Goal: Information Seeking & Learning: Learn about a topic

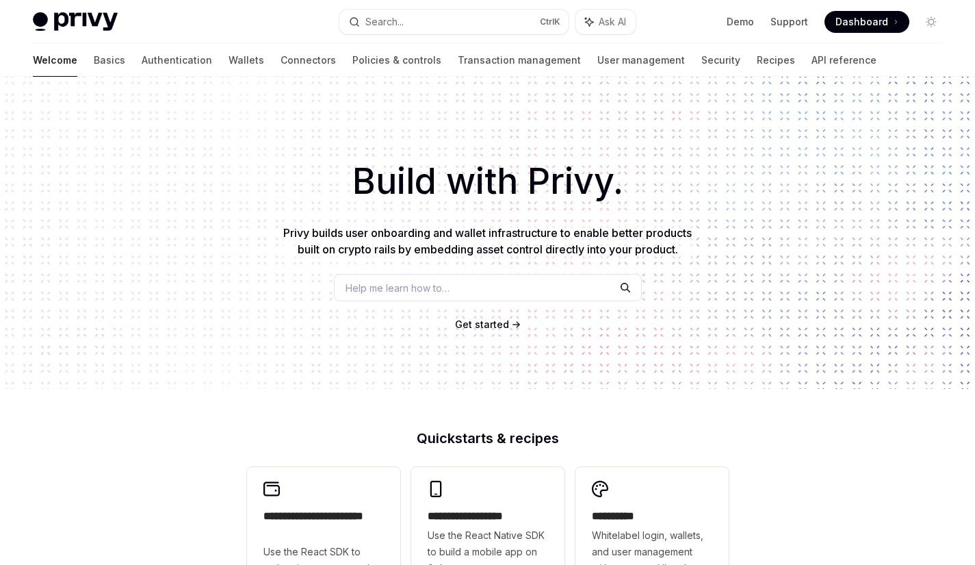
click at [857, 307] on div "Build with Privy. Privy builds user onboarding and wallet infrastructure to ena…" at bounding box center [487, 233] width 975 height 312
click at [94, 64] on link "Basics" at bounding box center [109, 60] width 31 height 33
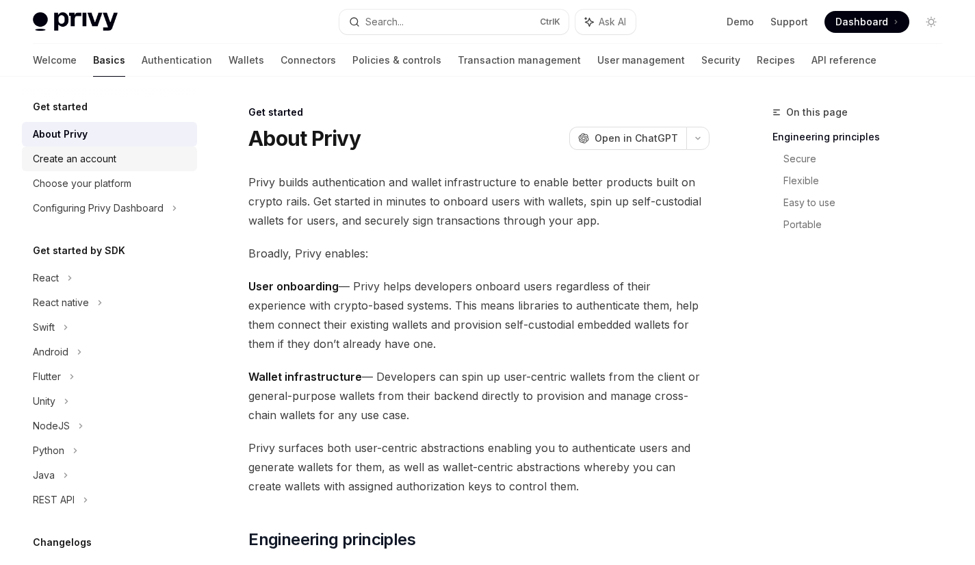
click at [99, 162] on div "Create an account" at bounding box center [74, 159] width 83 height 16
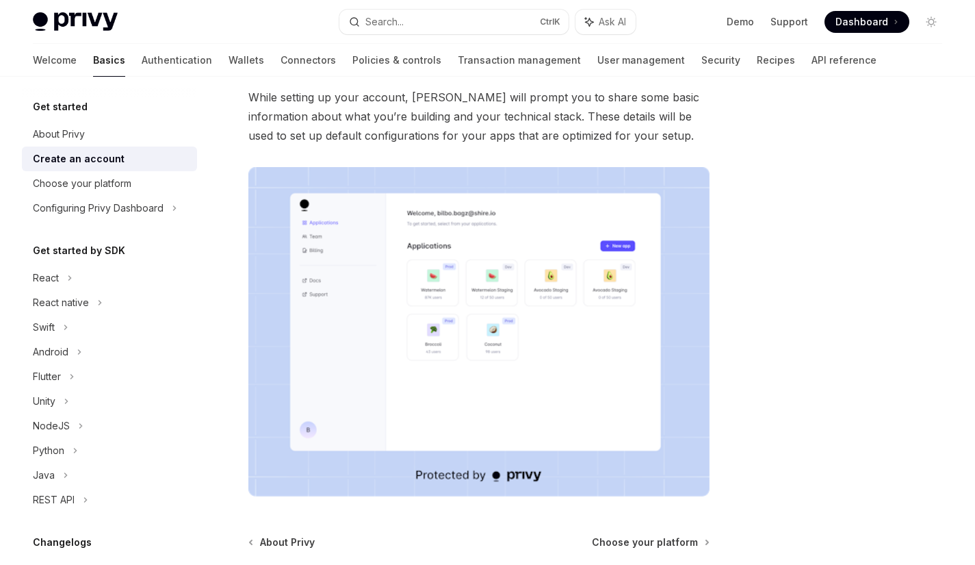
scroll to position [138, 0]
click at [96, 179] on div "Choose your platform" at bounding box center [82, 183] width 99 height 16
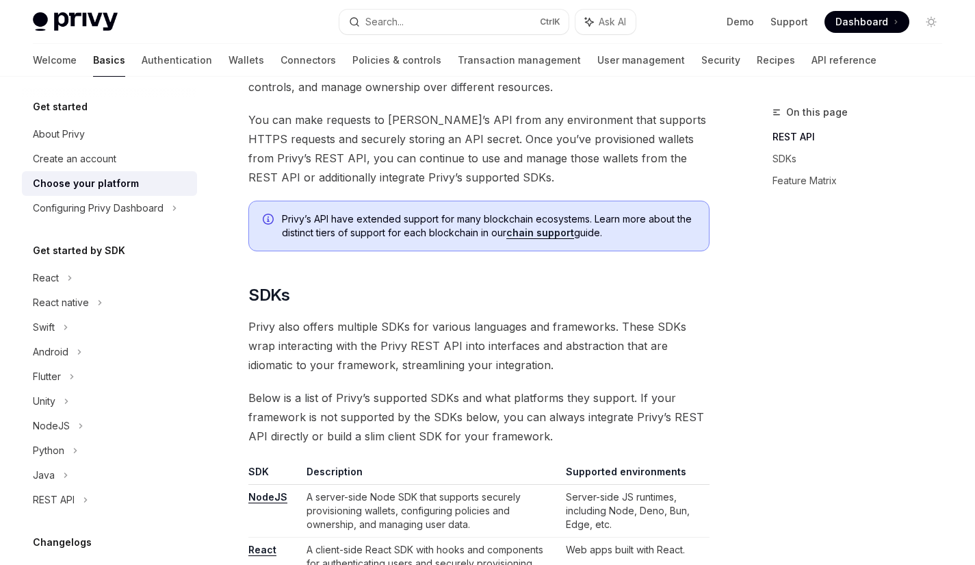
scroll to position [409, 0]
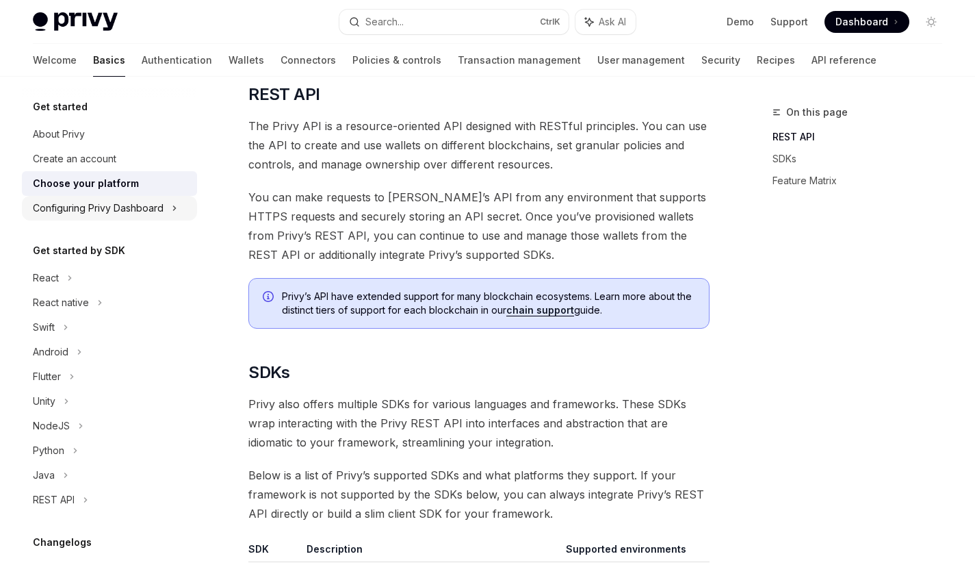
click at [107, 207] on div "Configuring Privy Dashboard" at bounding box center [98, 208] width 131 height 16
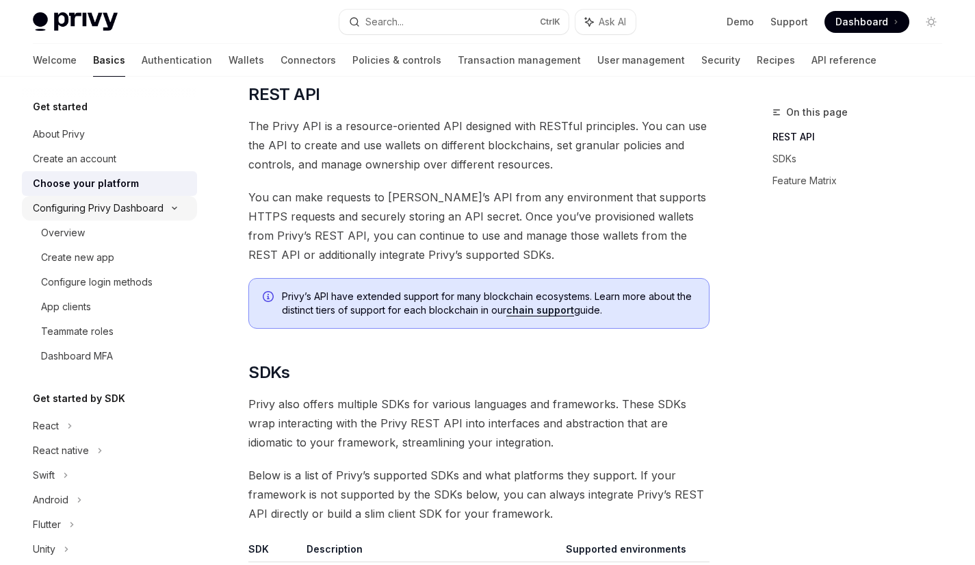
scroll to position [11, 0]
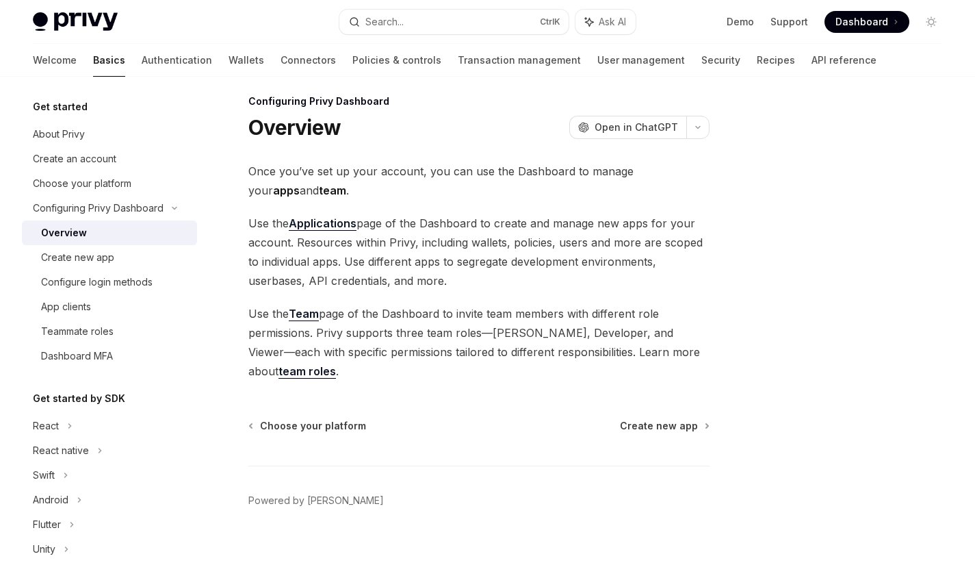
click at [336, 364] on link "team roles" at bounding box center [307, 371] width 57 height 14
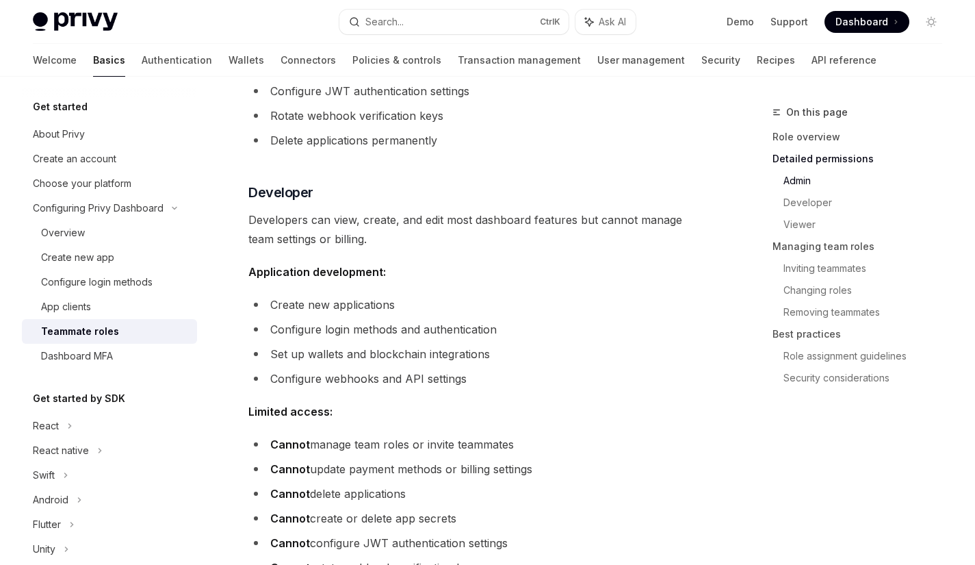
scroll to position [810, 0]
click at [82, 351] on div "Dashboard MFA" at bounding box center [77, 356] width 72 height 16
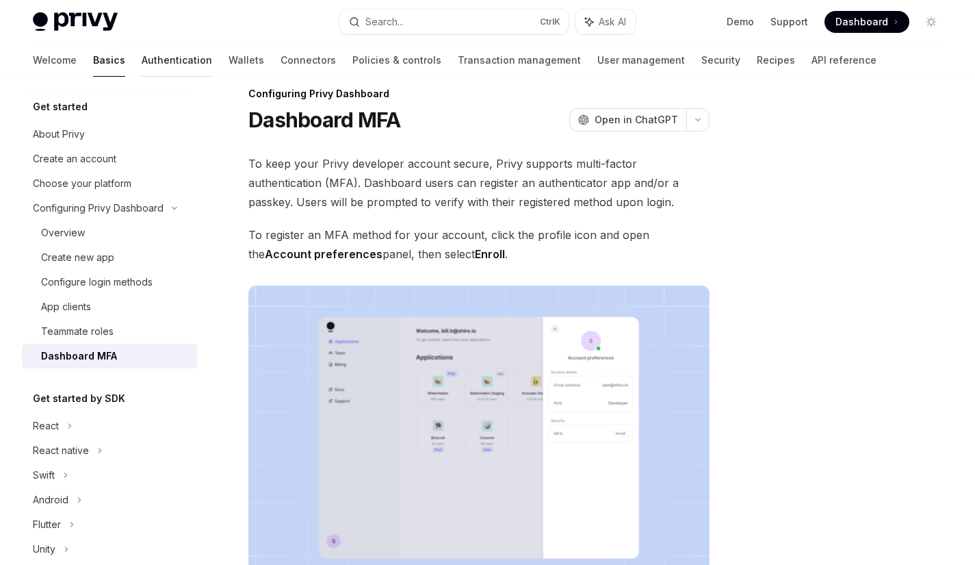
click at [142, 59] on link "Authentication" at bounding box center [177, 60] width 70 height 33
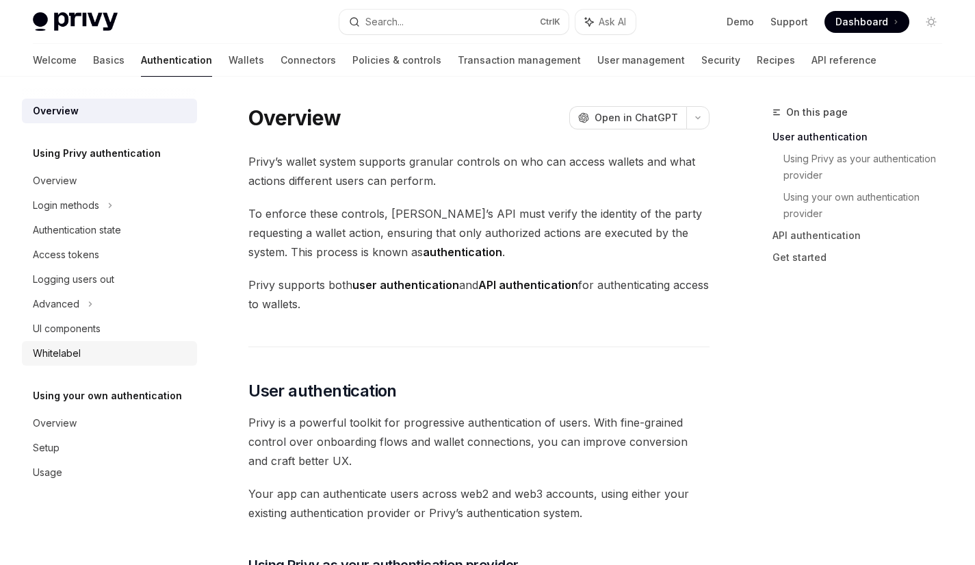
click at [58, 354] on div "Whitelabel" at bounding box center [57, 353] width 48 height 16
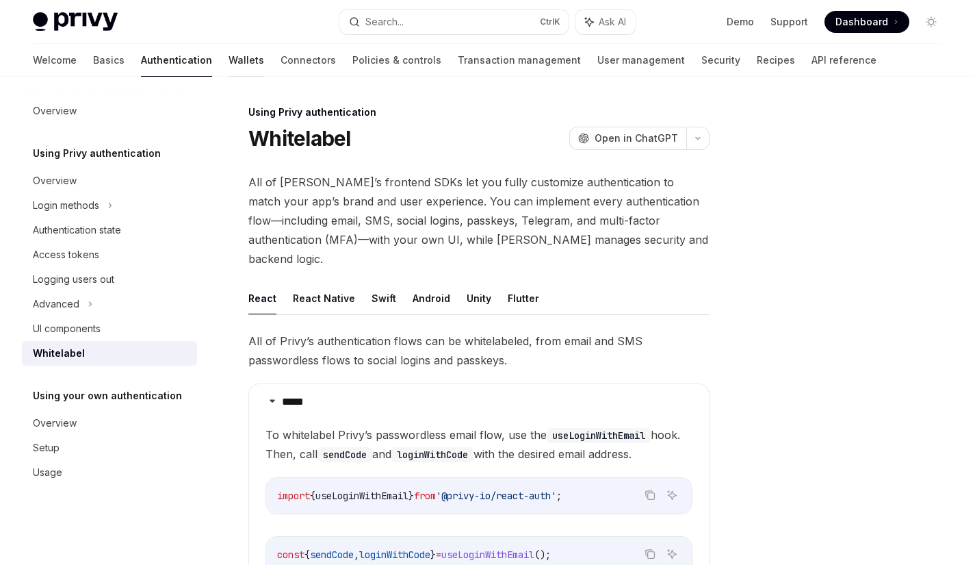
click at [229, 60] on link "Wallets" at bounding box center [247, 60] width 36 height 33
type textarea "*"
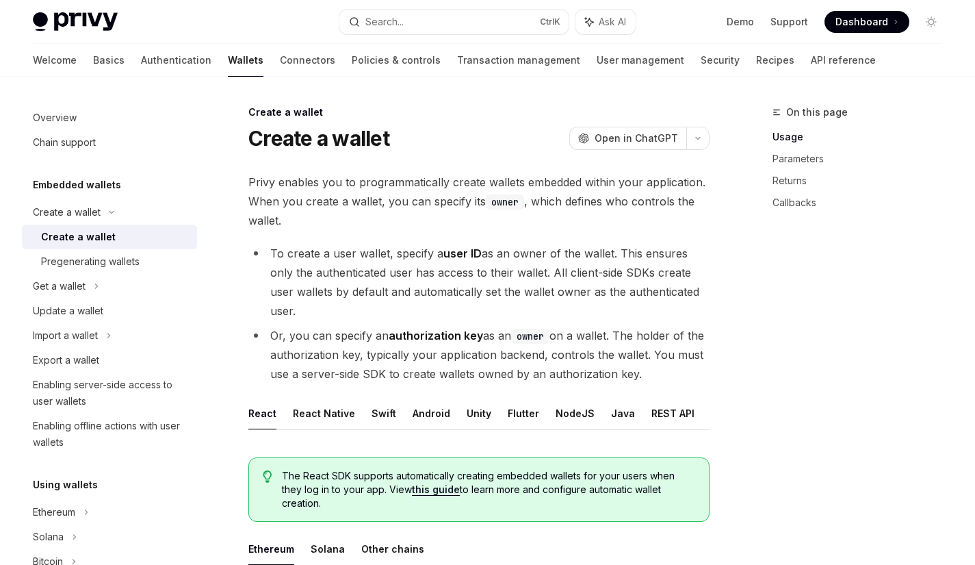
click at [801, 386] on div "On this page Usage Parameters Returns Callbacks" at bounding box center [849, 334] width 208 height 461
click at [43, 116] on div "Overview" at bounding box center [55, 117] width 44 height 16
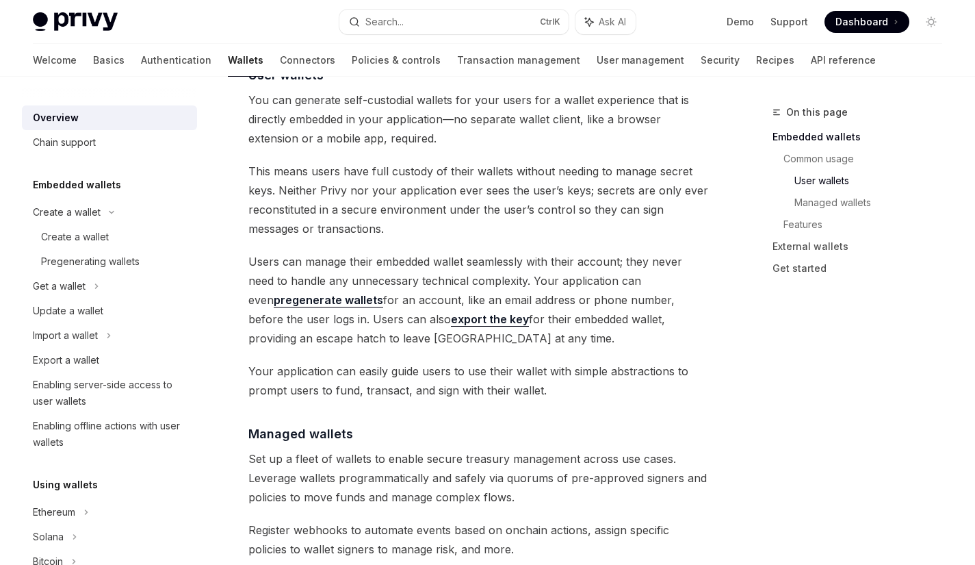
scroll to position [988, 0]
click at [451, 318] on link "export the key" at bounding box center [490, 318] width 78 height 14
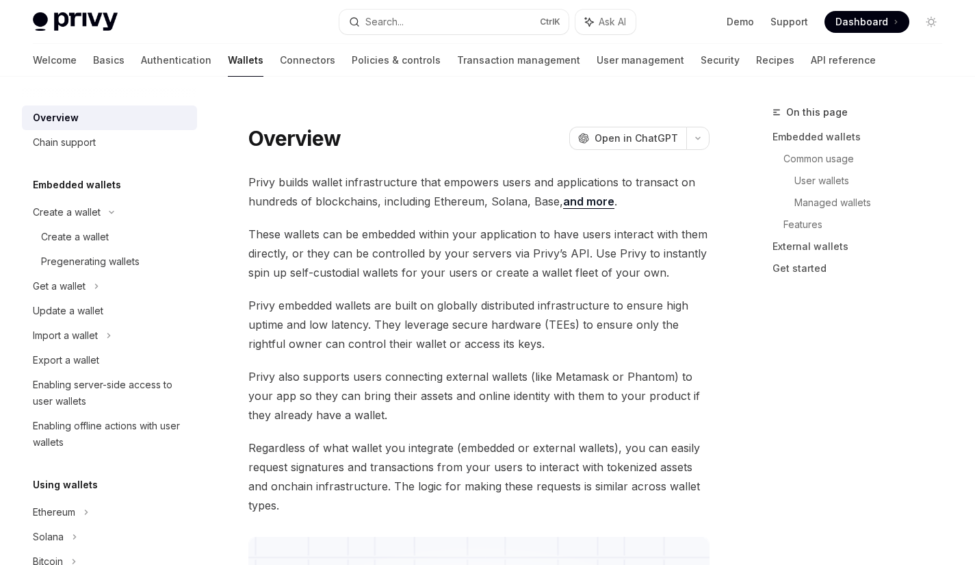
type textarea "*"
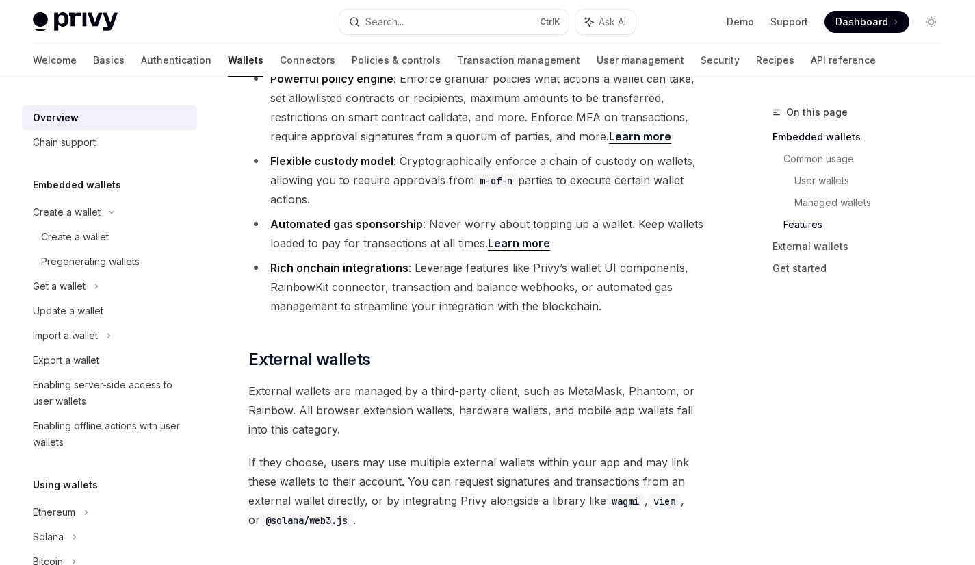
scroll to position [1850, 0]
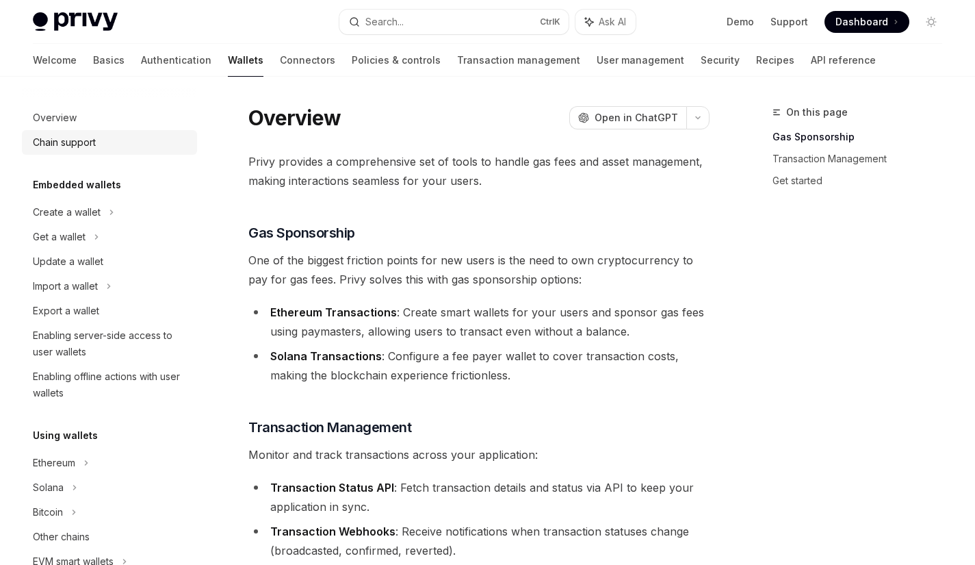
click at [60, 142] on div "Chain support" at bounding box center [64, 142] width 63 height 16
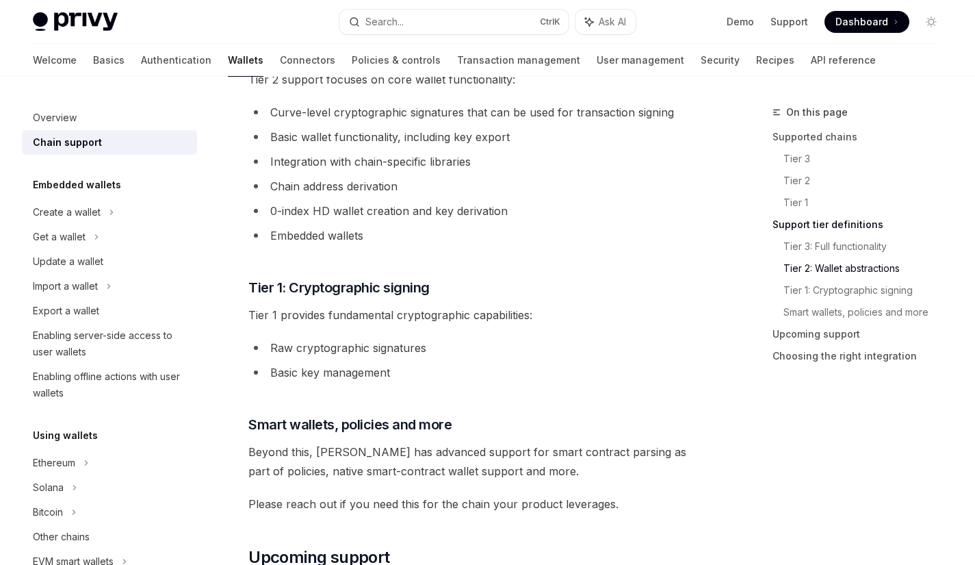
scroll to position [973, 0]
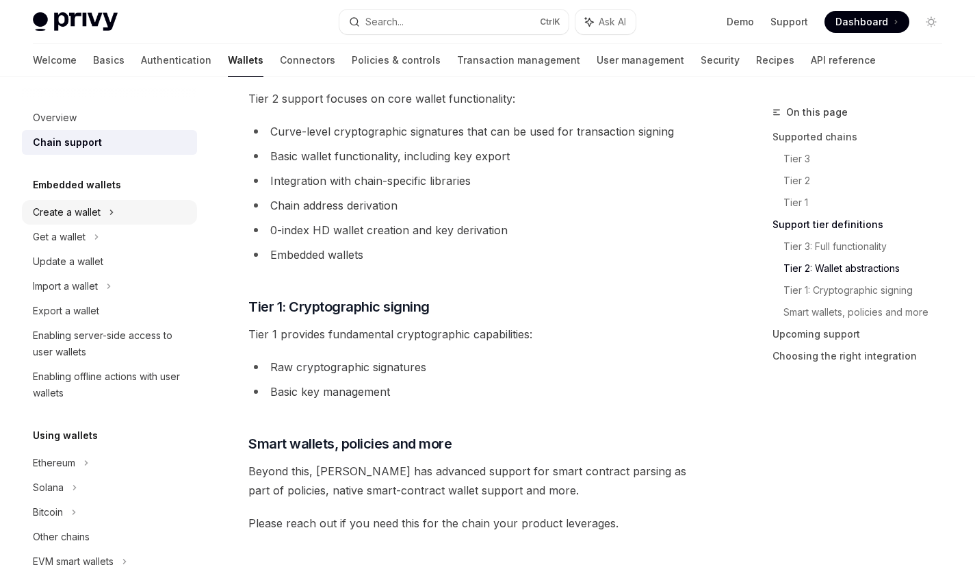
click at [78, 217] on div "Create a wallet" at bounding box center [67, 212] width 68 height 16
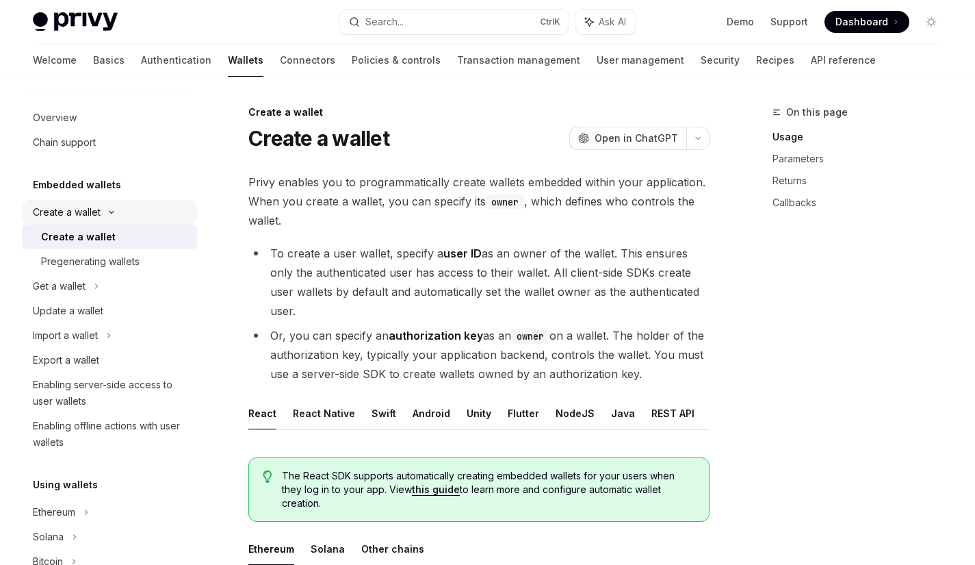
click at [72, 209] on div "Create a wallet" at bounding box center [67, 212] width 68 height 16
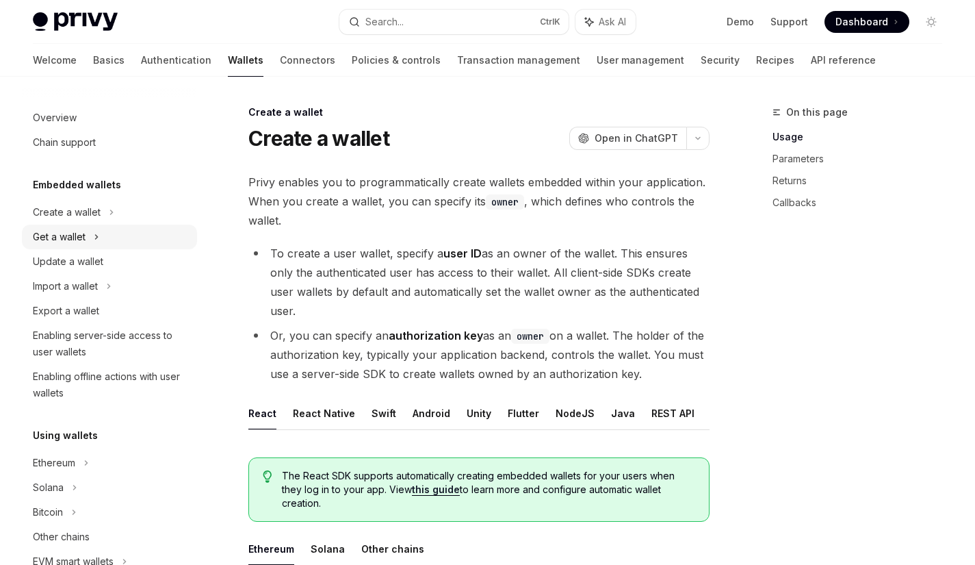
click at [66, 229] on div "Get a wallet" at bounding box center [59, 237] width 53 height 16
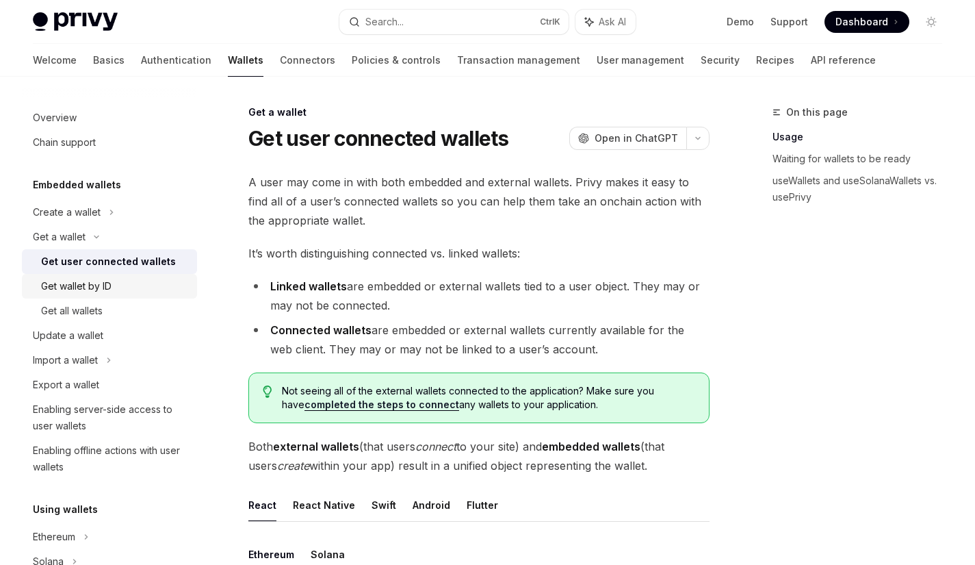
click at [79, 285] on div "Get wallet by ID" at bounding box center [76, 286] width 70 height 16
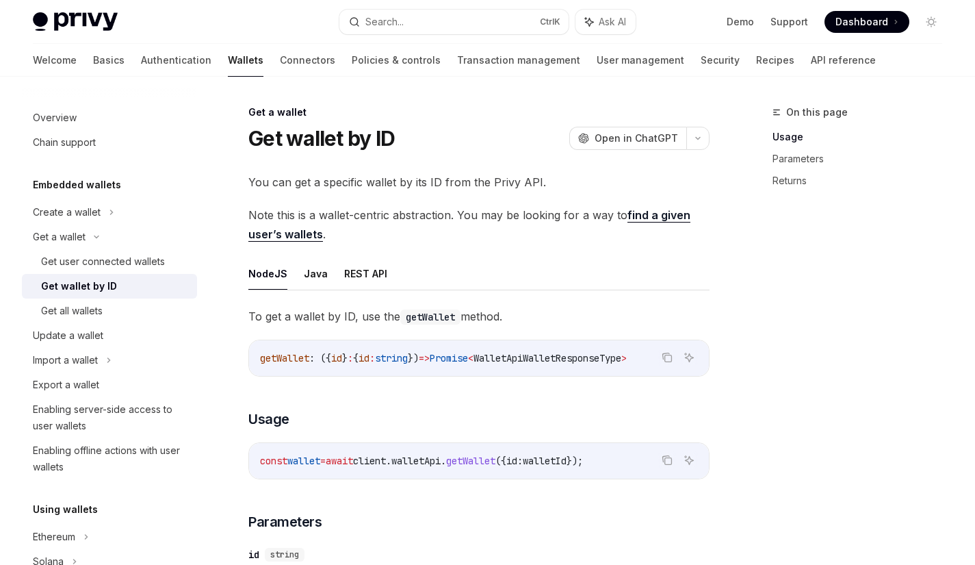
click at [656, 214] on link "find a given user’s wallets" at bounding box center [469, 225] width 442 height 34
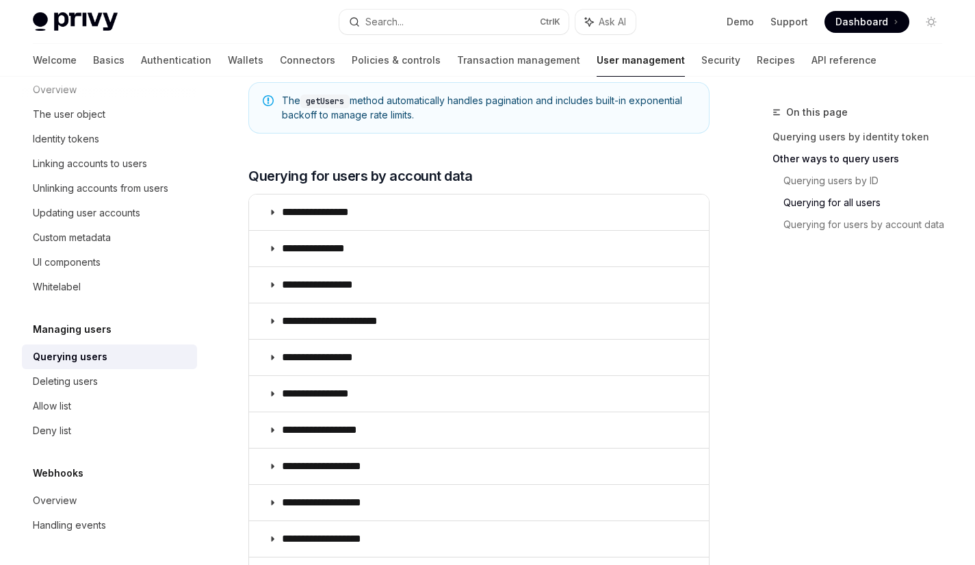
scroll to position [783, 0]
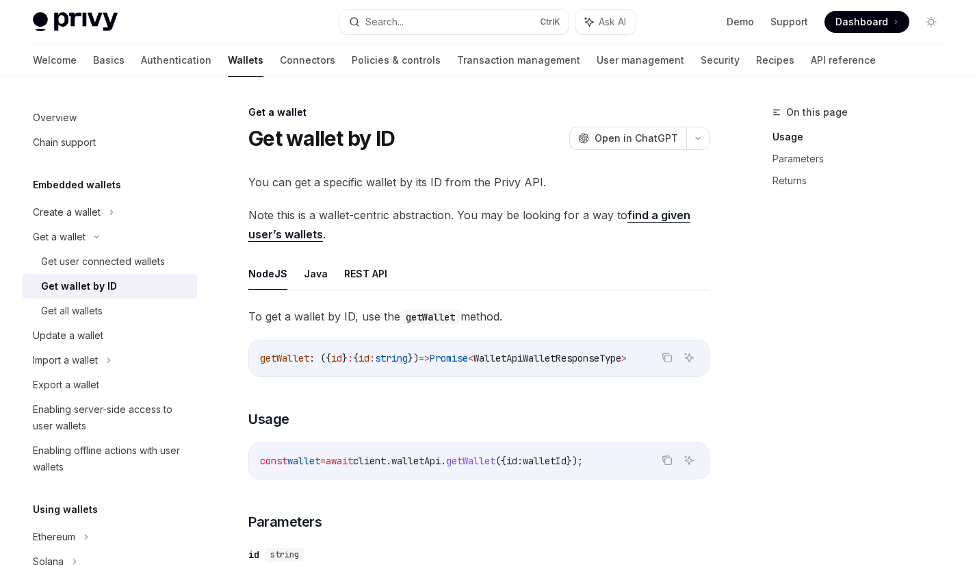
click at [662, 219] on link "find a given user’s wallets" at bounding box center [469, 225] width 442 height 34
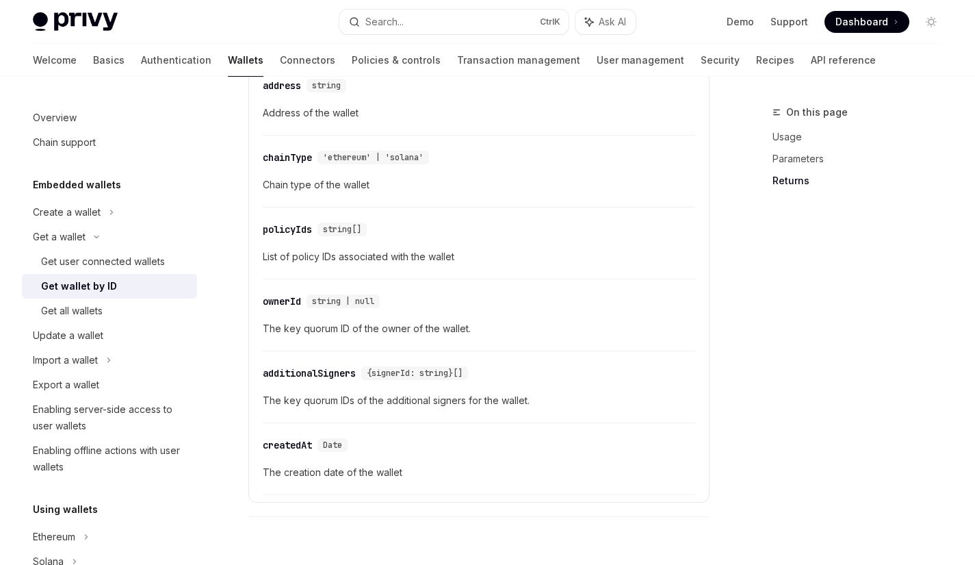
scroll to position [899, 0]
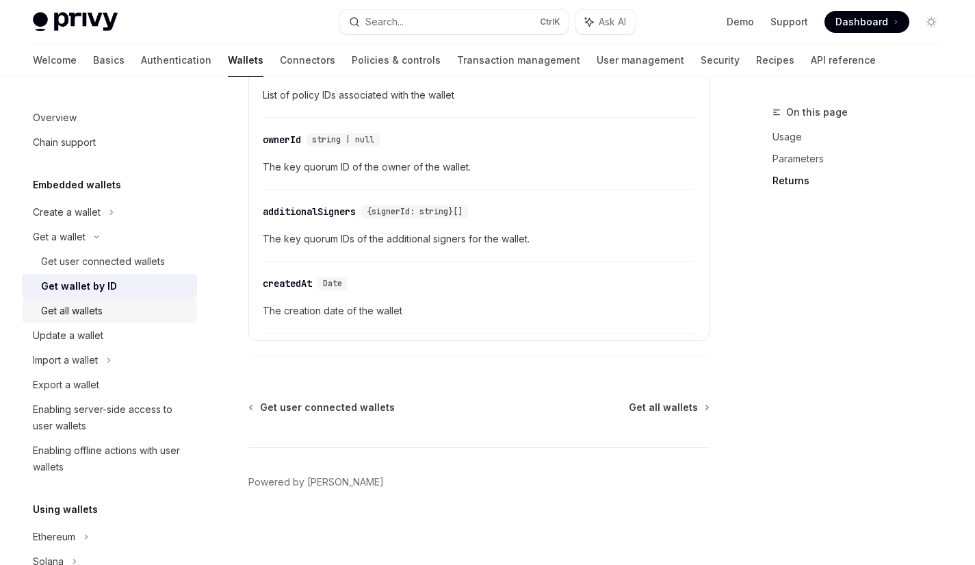
click at [73, 309] on div "Get all wallets" at bounding box center [72, 310] width 62 height 16
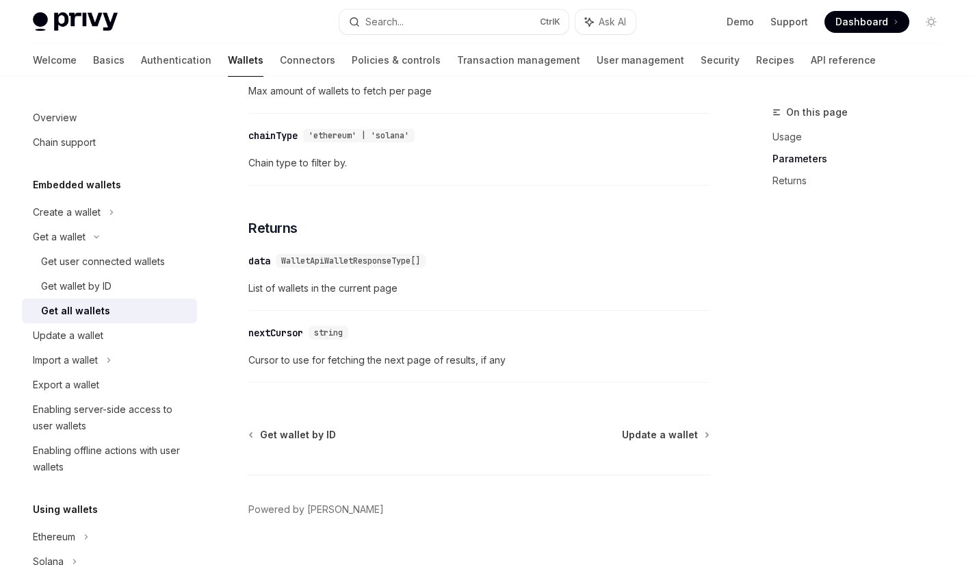
scroll to position [733, 0]
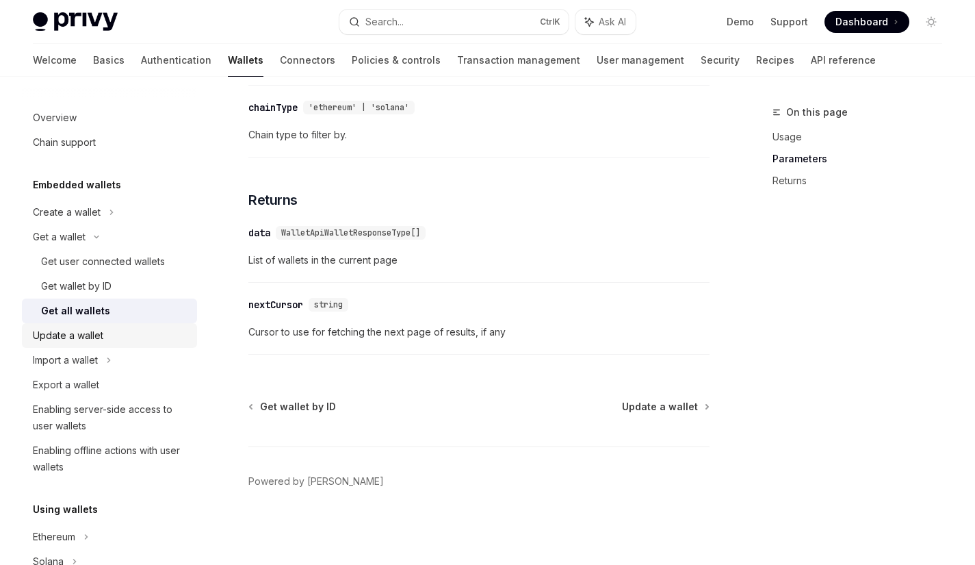
click at [75, 330] on div "Update a wallet" at bounding box center [68, 335] width 70 height 16
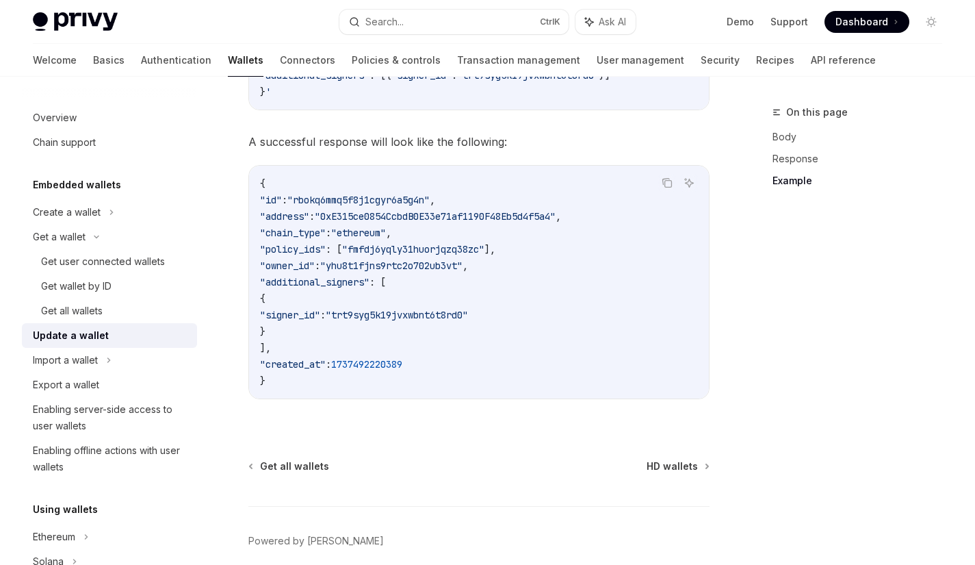
scroll to position [1686, 0]
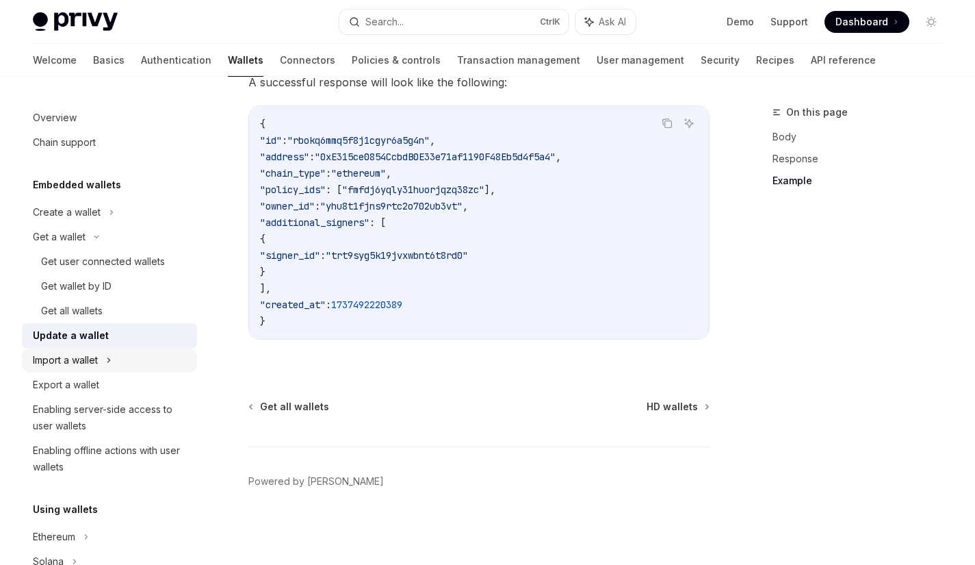
click at [65, 364] on div "Import a wallet" at bounding box center [65, 360] width 65 height 16
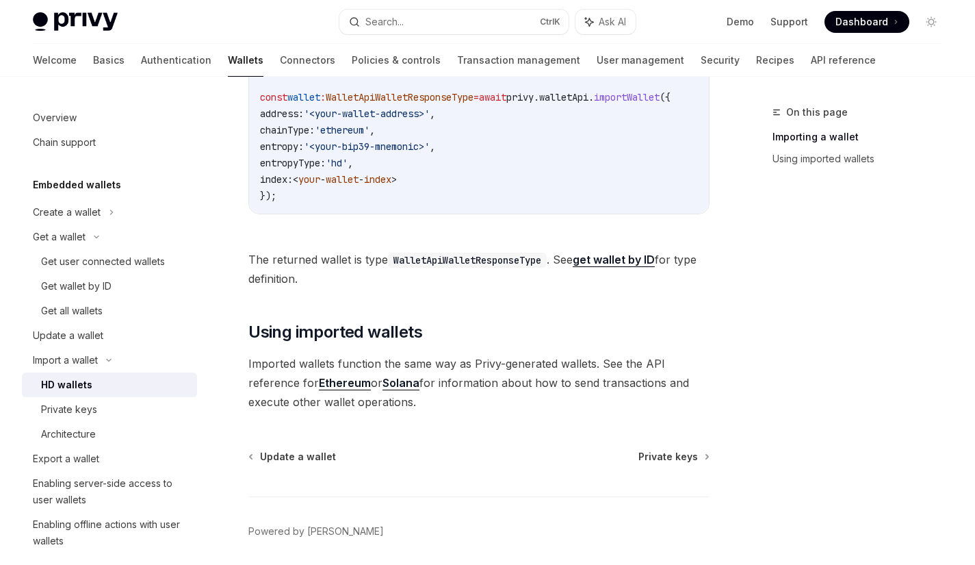
scroll to position [687, 0]
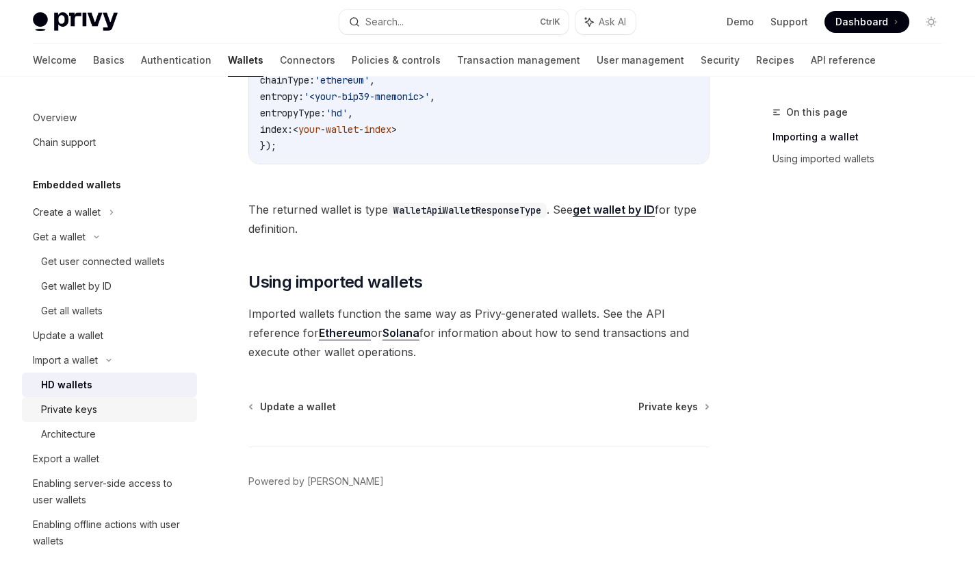
click at [74, 407] on div "Private keys" at bounding box center [69, 409] width 56 height 16
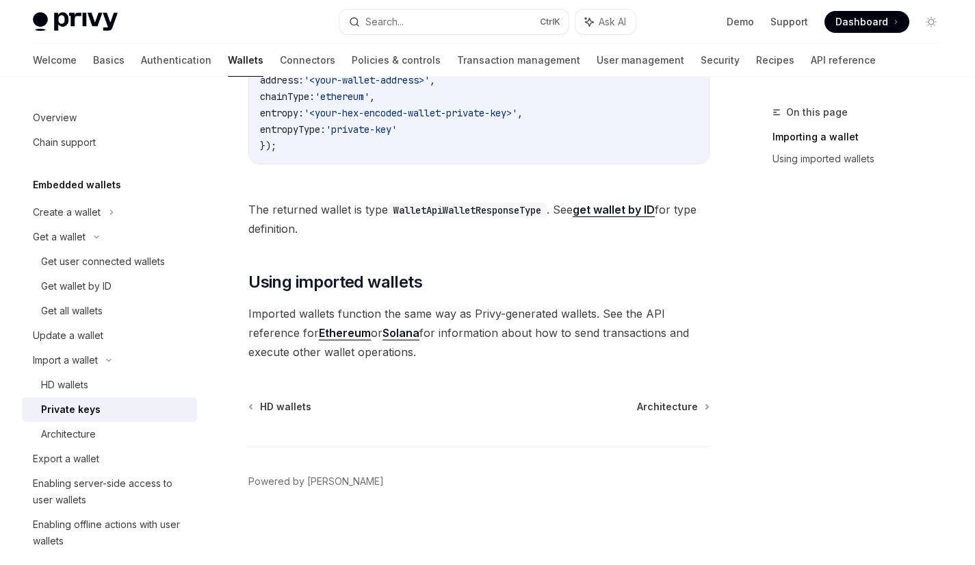
scroll to position [595, 0]
click at [63, 435] on div "Architecture" at bounding box center [68, 434] width 55 height 16
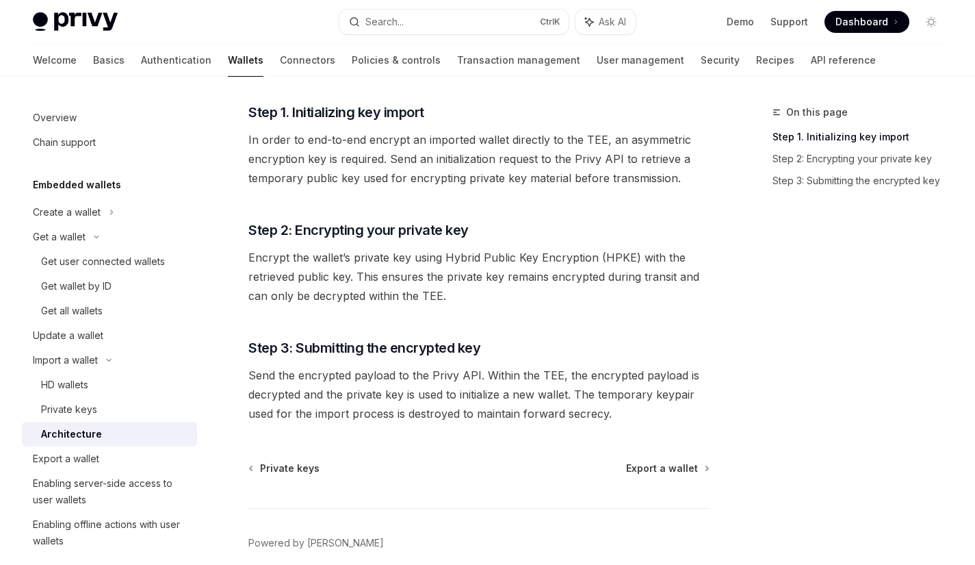
scroll to position [287, 0]
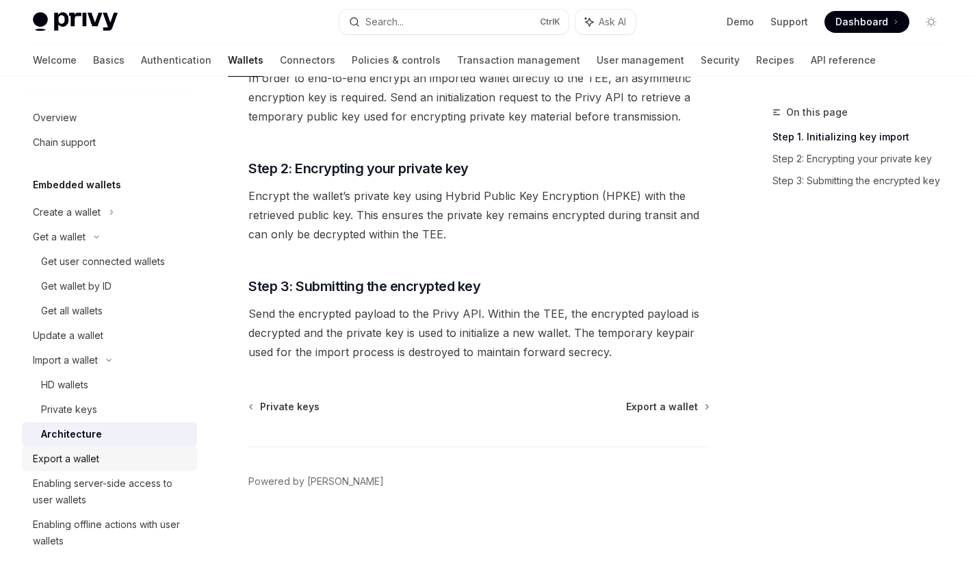
click at [90, 461] on div "Export a wallet" at bounding box center [66, 458] width 66 height 16
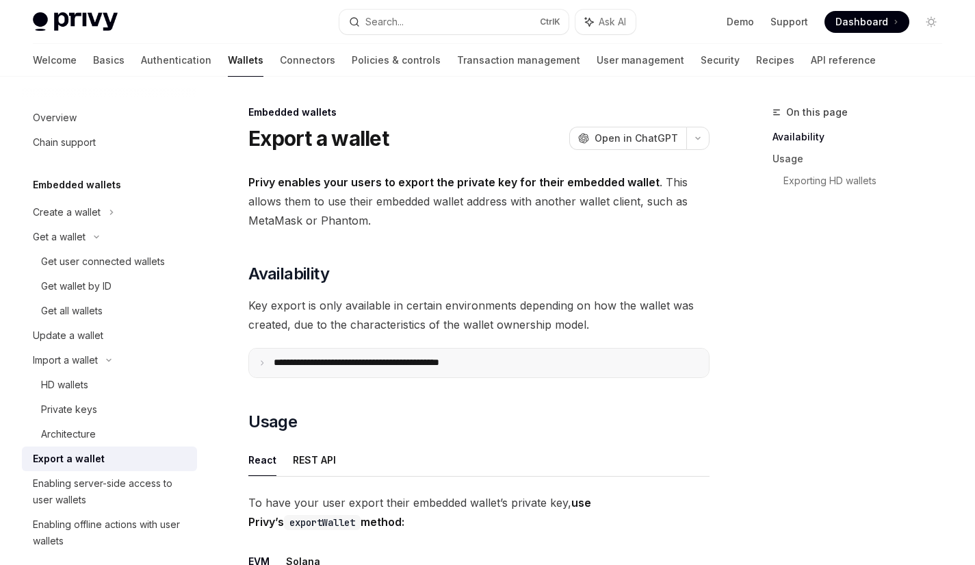
click at [455, 365] on p "**********" at bounding box center [387, 363] width 226 height 12
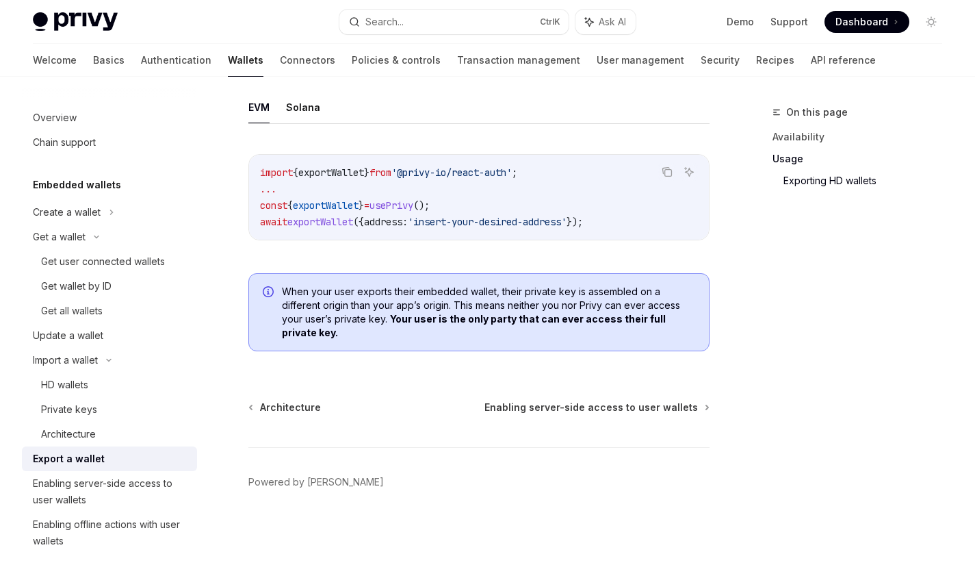
scroll to position [1822, 0]
click at [102, 492] on div "Enabling server-side access to user wallets" at bounding box center [111, 491] width 156 height 33
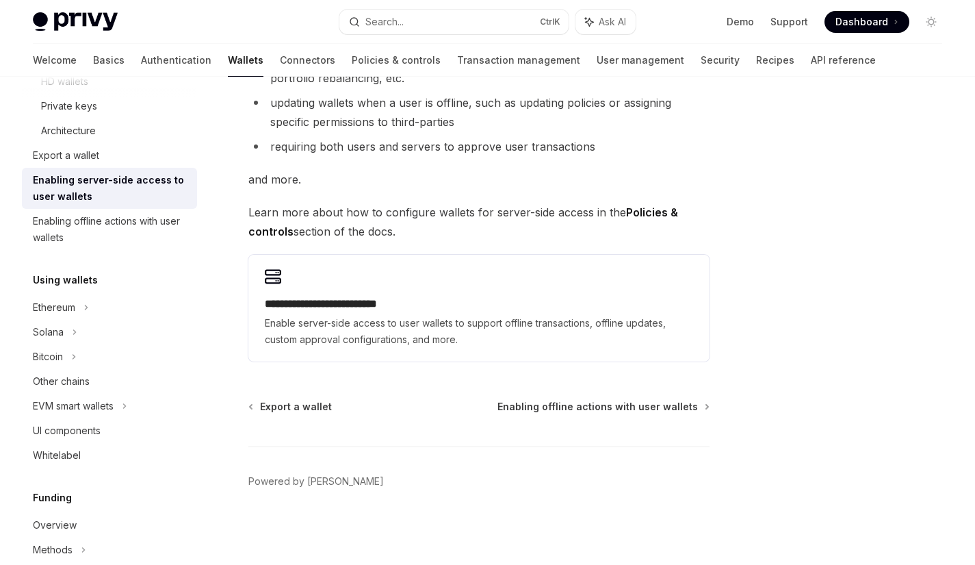
scroll to position [305, 0]
click at [71, 233] on div "Enabling offline actions with user wallets" at bounding box center [111, 227] width 156 height 33
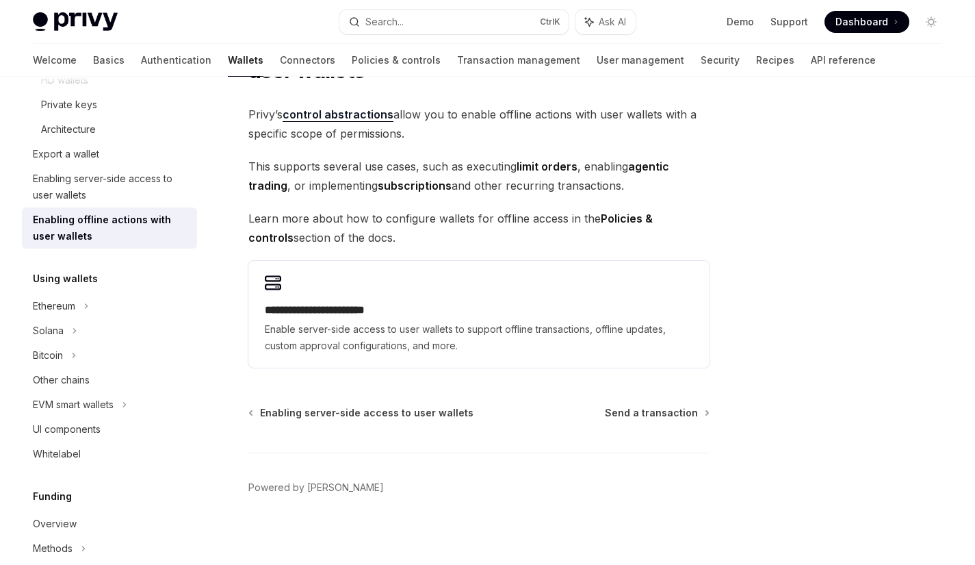
scroll to position [99, 0]
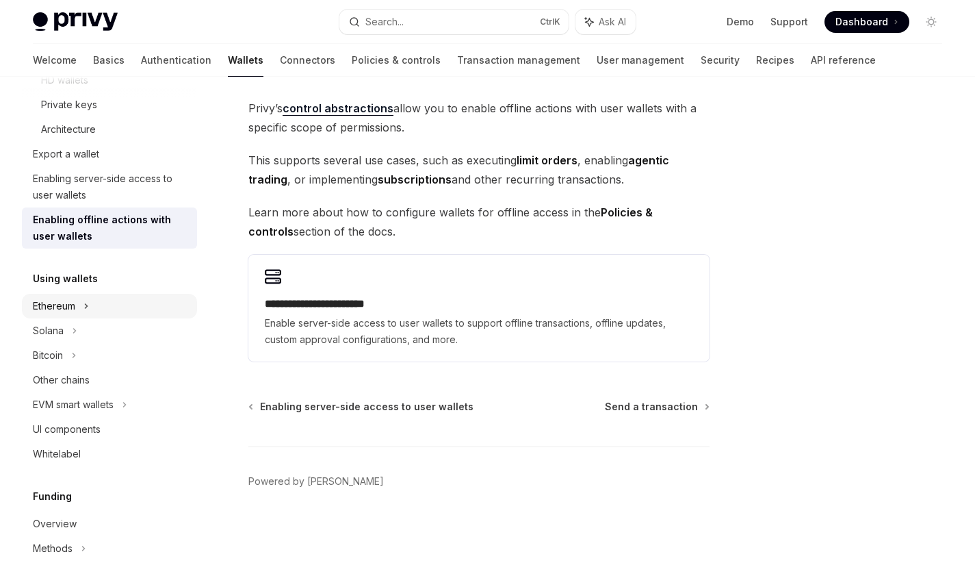
click at [45, 305] on div "Ethereum" at bounding box center [54, 306] width 42 height 16
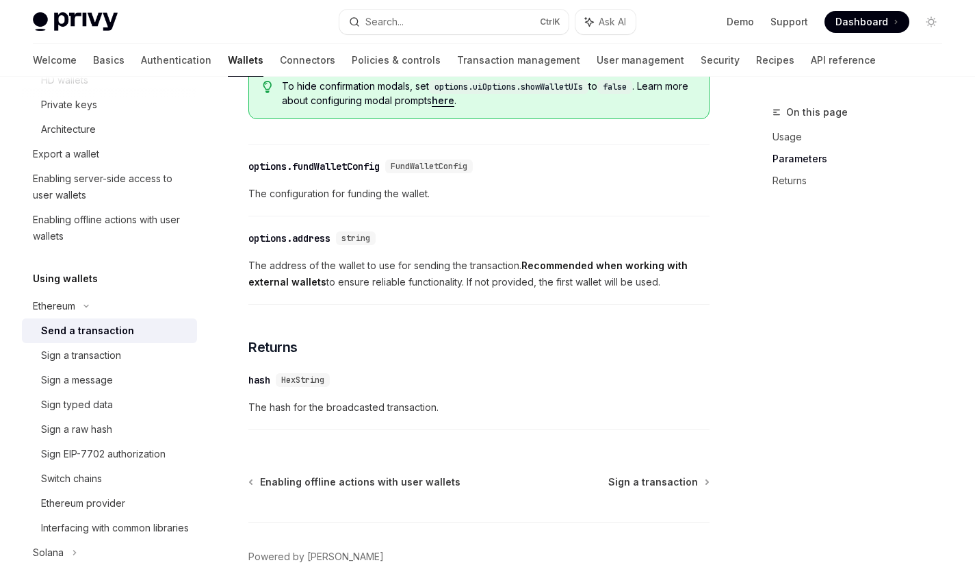
scroll to position [849, 0]
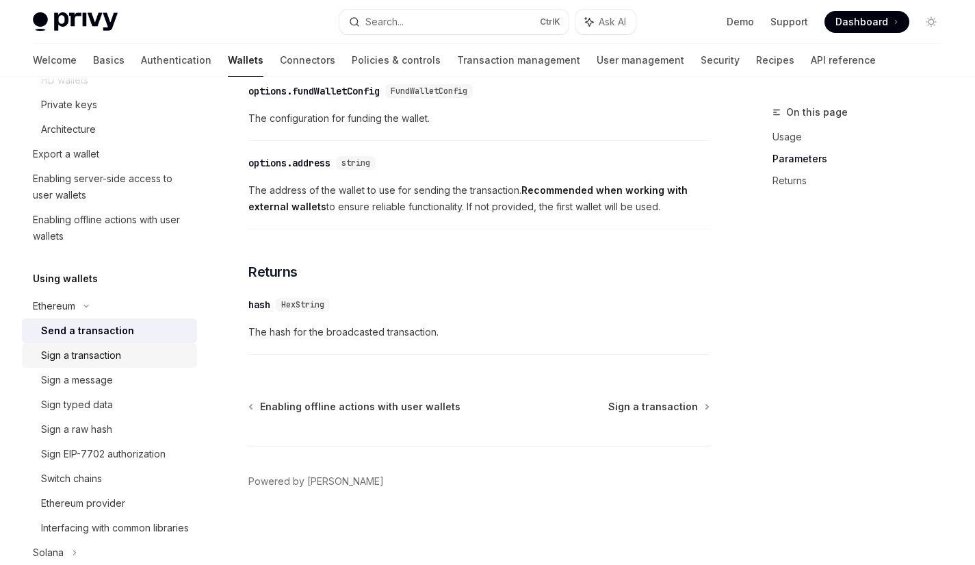
click at [93, 363] on div "Sign a transaction" at bounding box center [81, 355] width 80 height 16
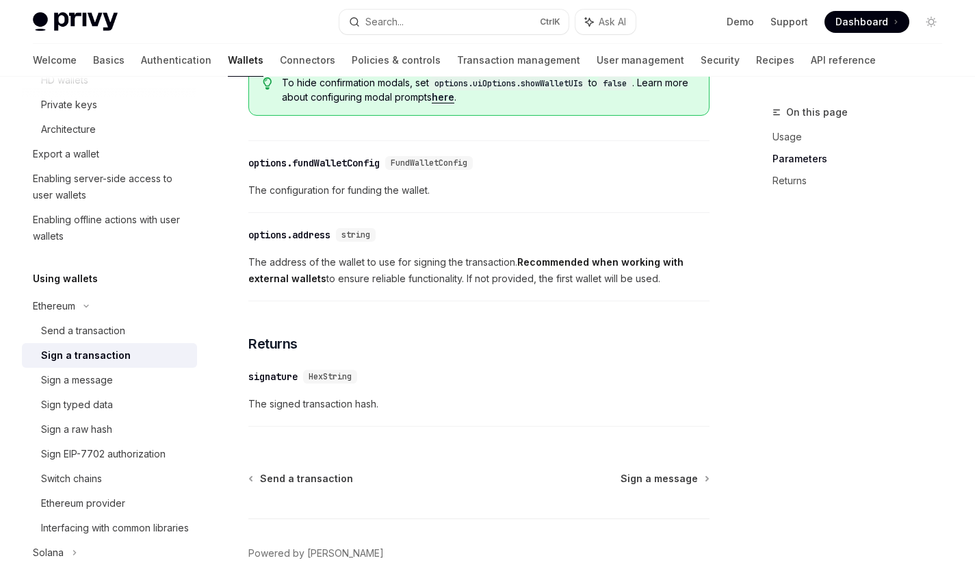
scroll to position [839, 0]
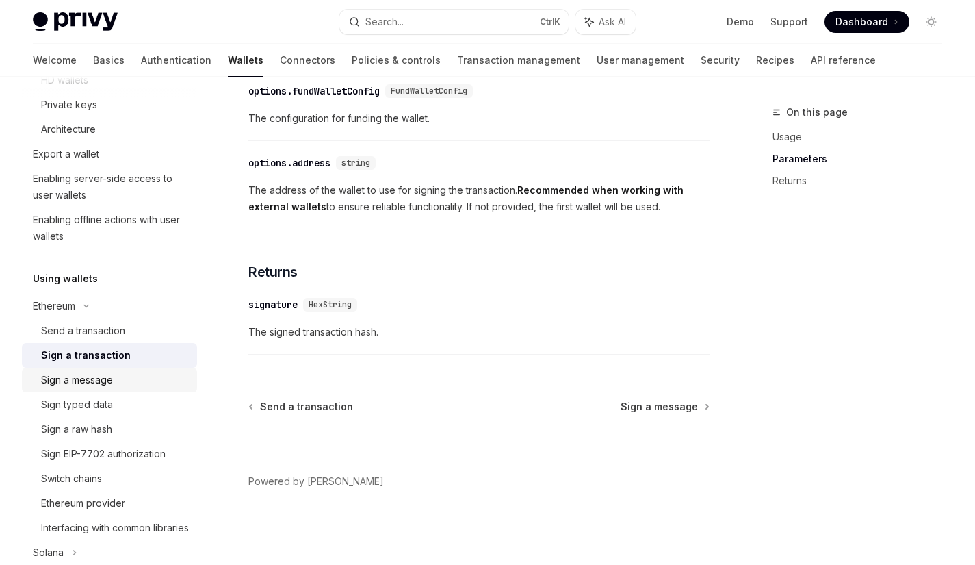
click at [84, 381] on div "Sign a message" at bounding box center [77, 380] width 72 height 16
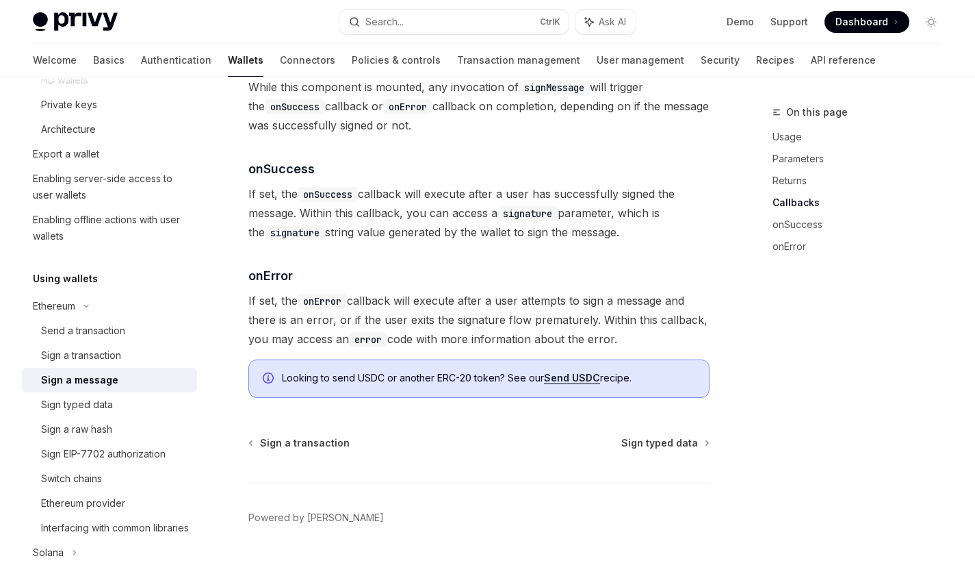
scroll to position [1635, 0]
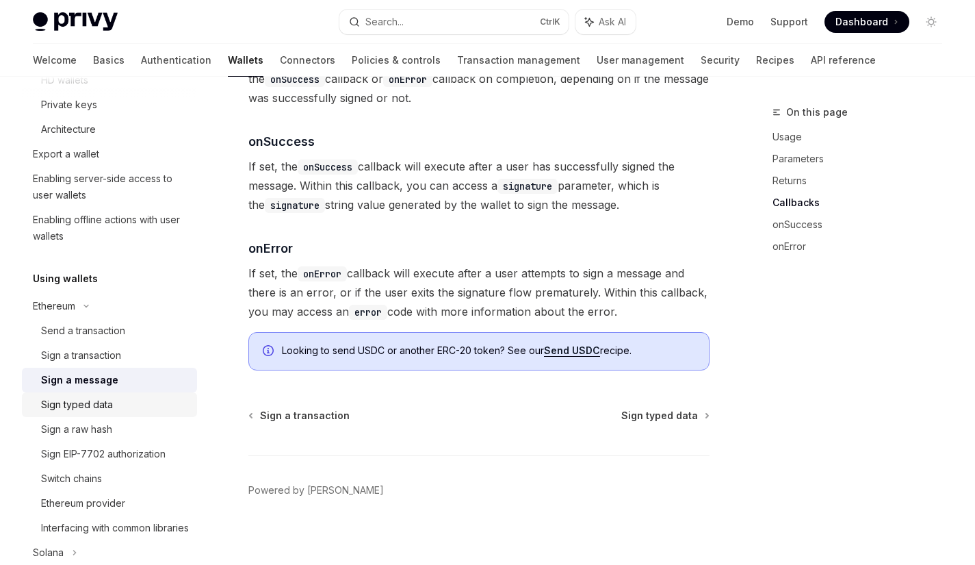
click at [79, 399] on div "Sign typed data" at bounding box center [77, 404] width 72 height 16
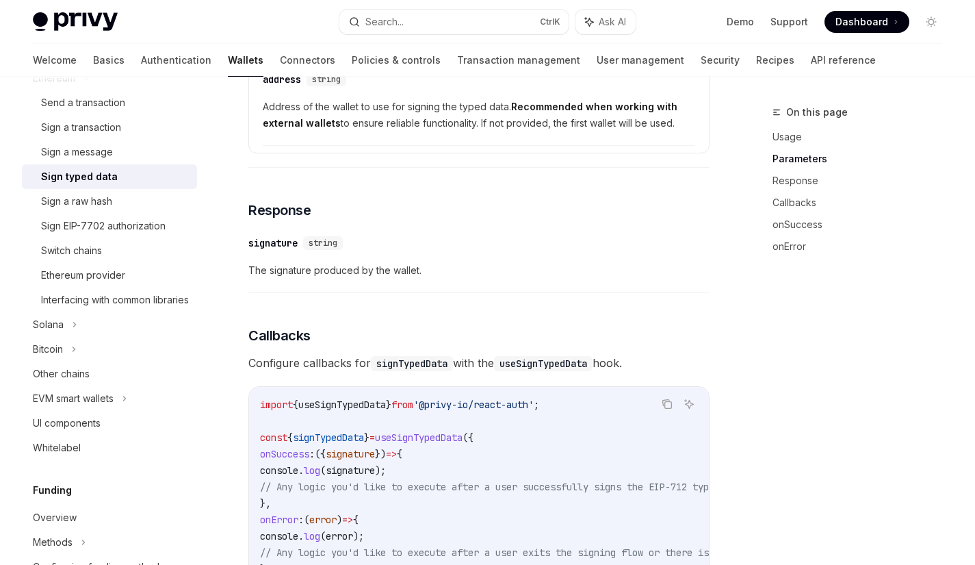
scroll to position [537, 0]
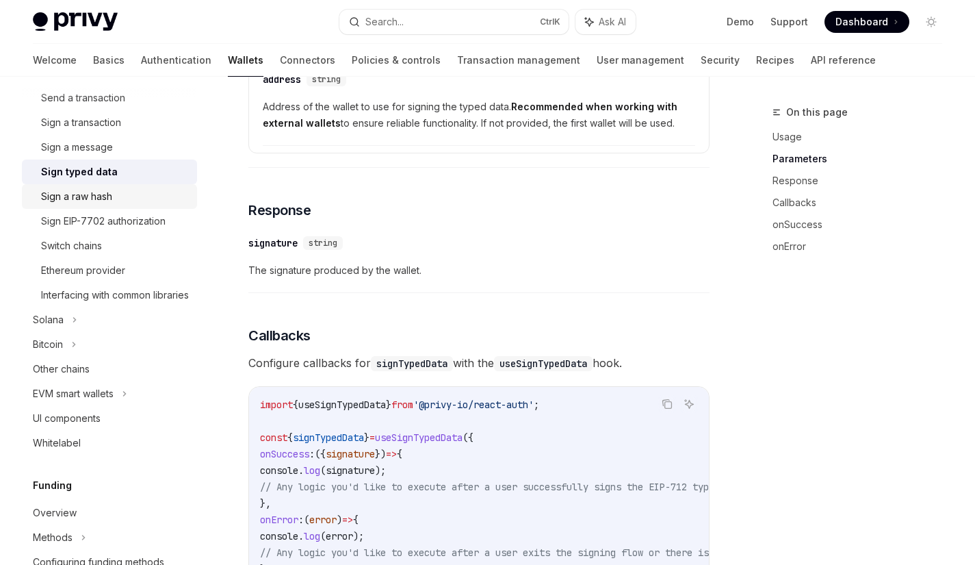
click at [66, 190] on div "Sign a raw hash" at bounding box center [76, 196] width 71 height 16
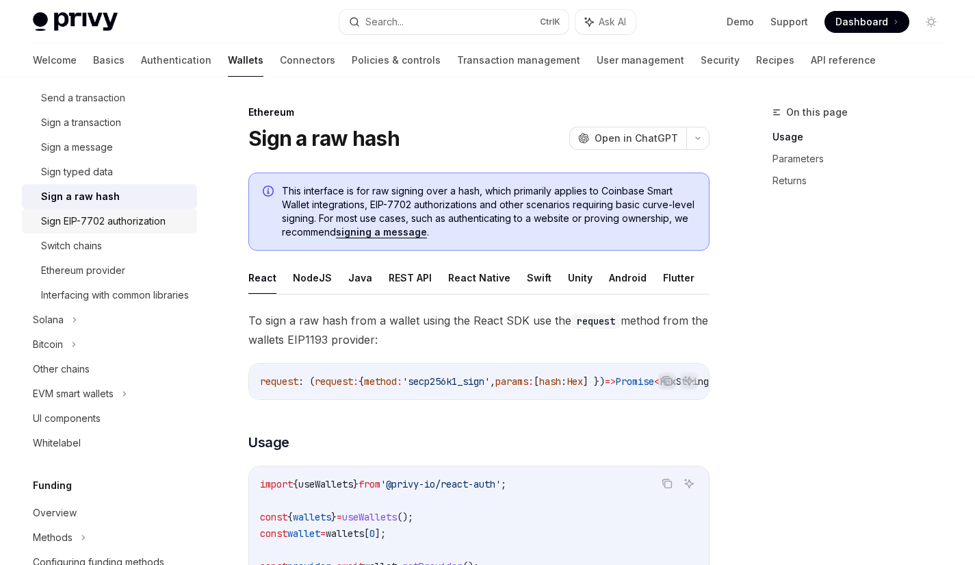
click at [74, 220] on div "Sign EIP-7702 authorization" at bounding box center [103, 221] width 125 height 16
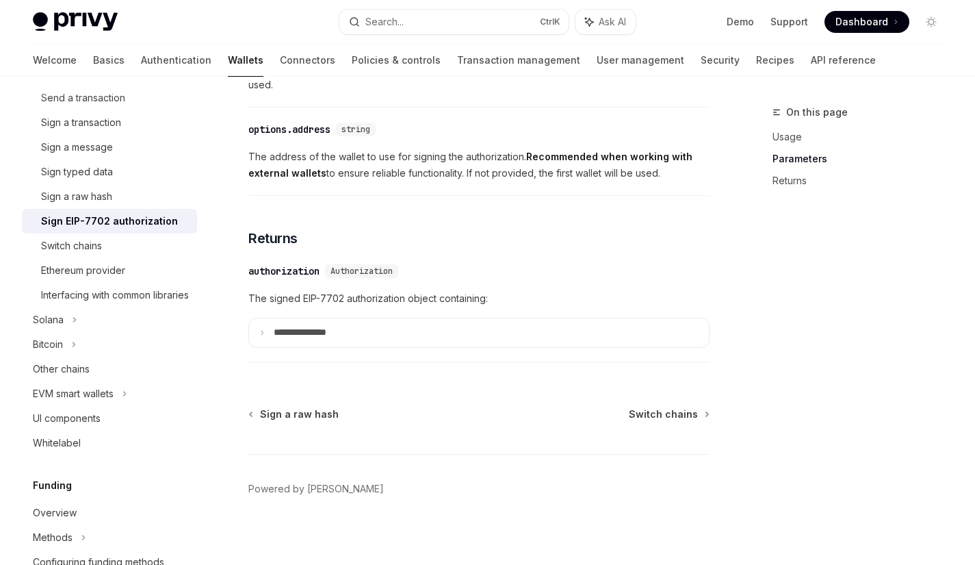
scroll to position [1304, 0]
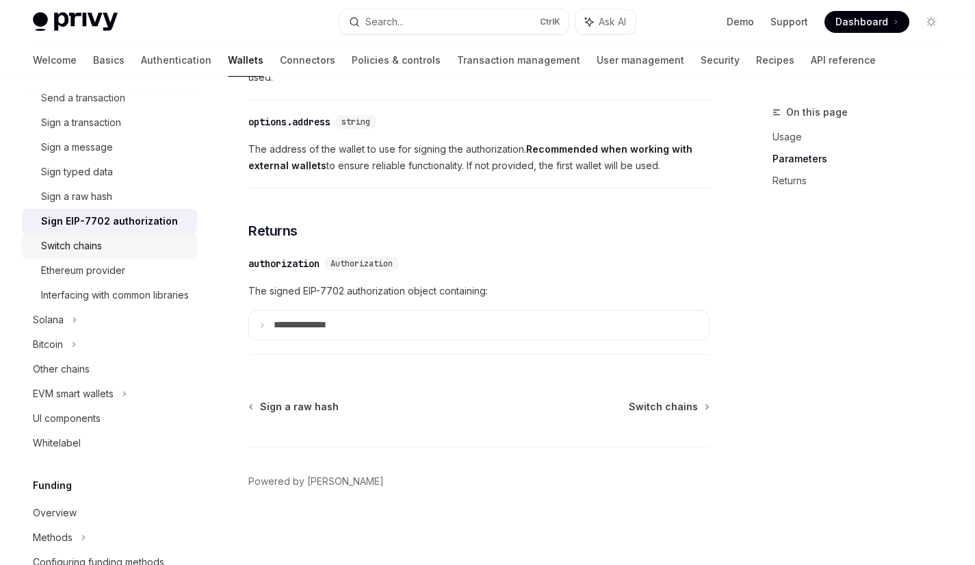
click at [57, 248] on div "Switch chains" at bounding box center [71, 245] width 61 height 16
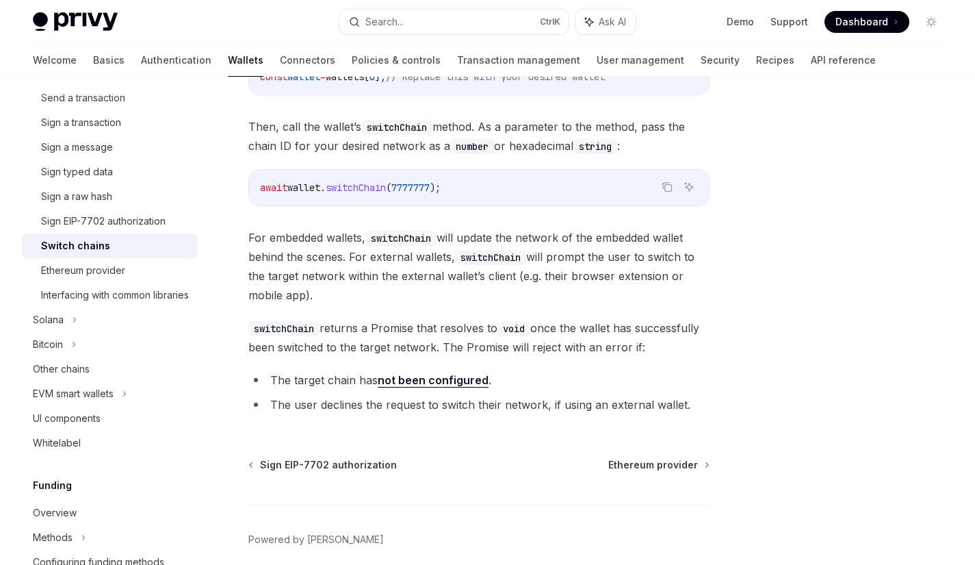
scroll to position [290, 0]
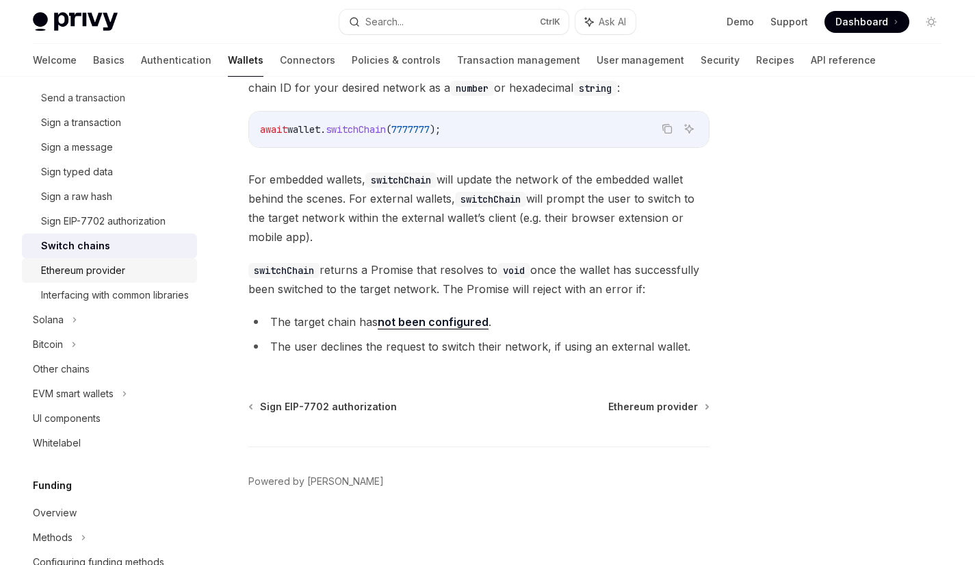
click at [81, 263] on div "Ethereum provider" at bounding box center [83, 270] width 84 height 16
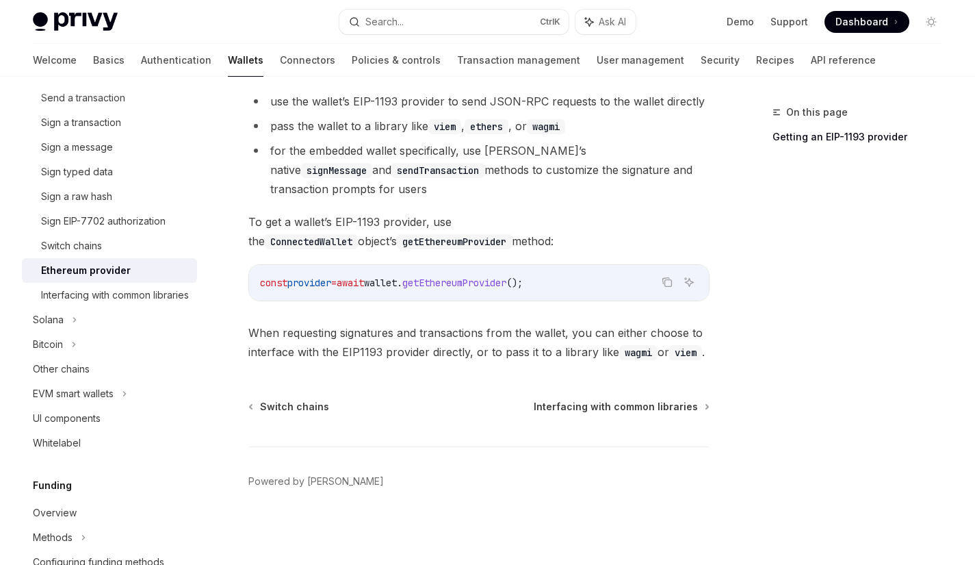
scroll to position [301, 0]
click at [101, 296] on div "Interfacing with common libraries" at bounding box center [115, 295] width 148 height 16
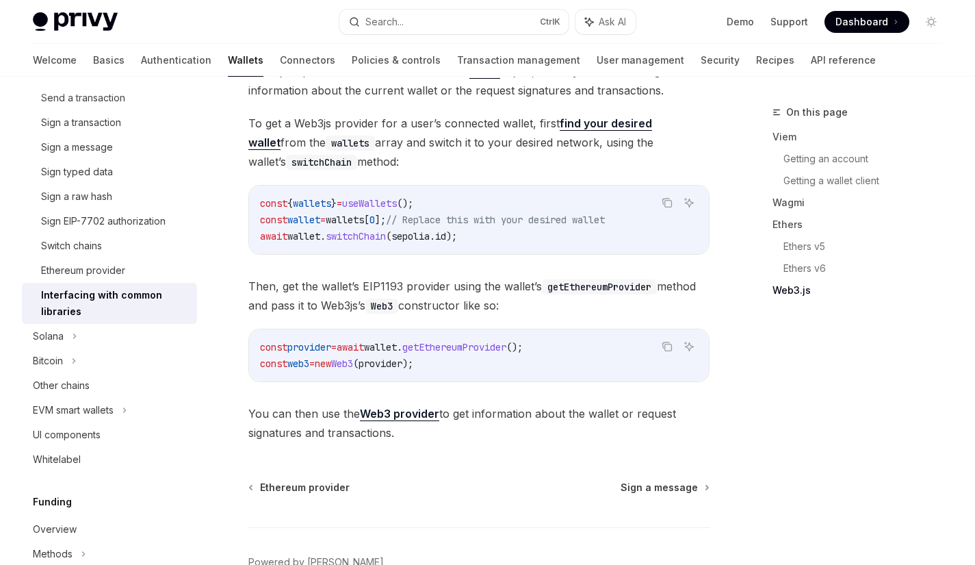
scroll to position [1894, 0]
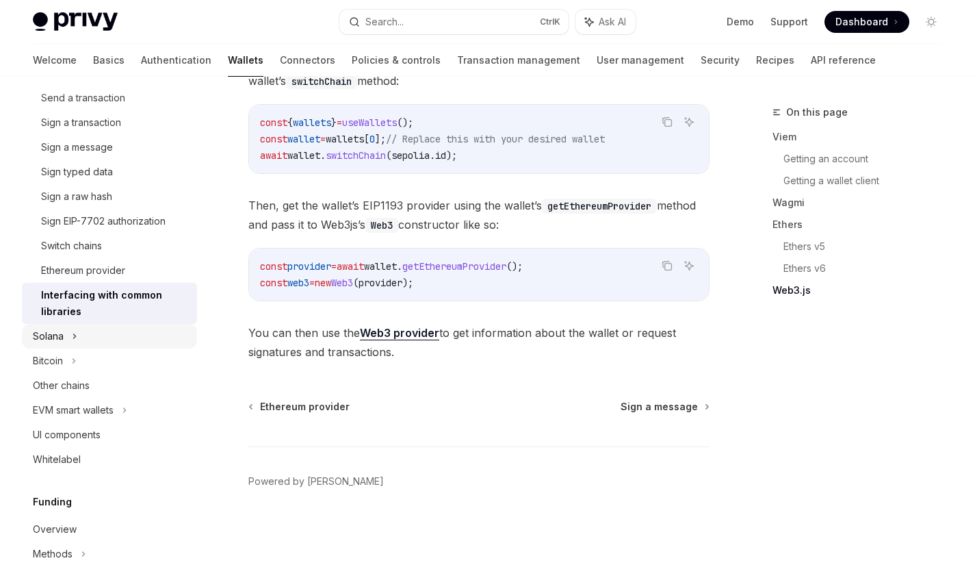
click at [47, 338] on div "Solana" at bounding box center [48, 336] width 31 height 16
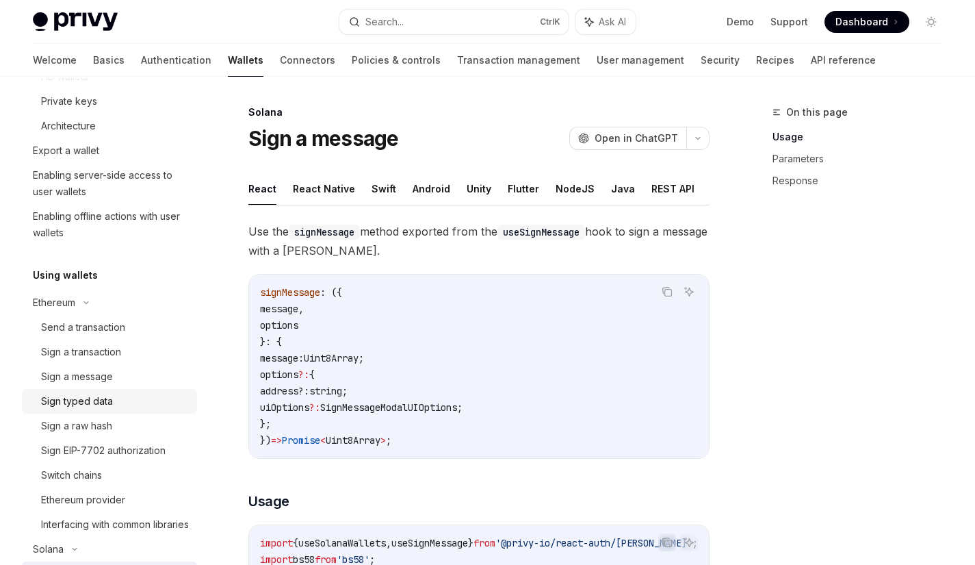
scroll to position [307, 0]
click at [88, 302] on icon at bounding box center [86, 303] width 4 height 2
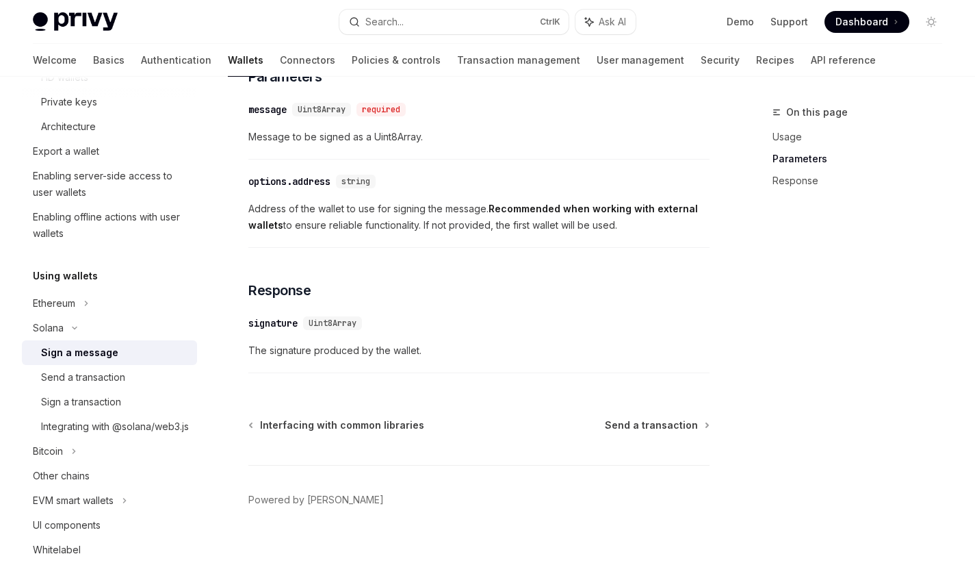
scroll to position [814, 0]
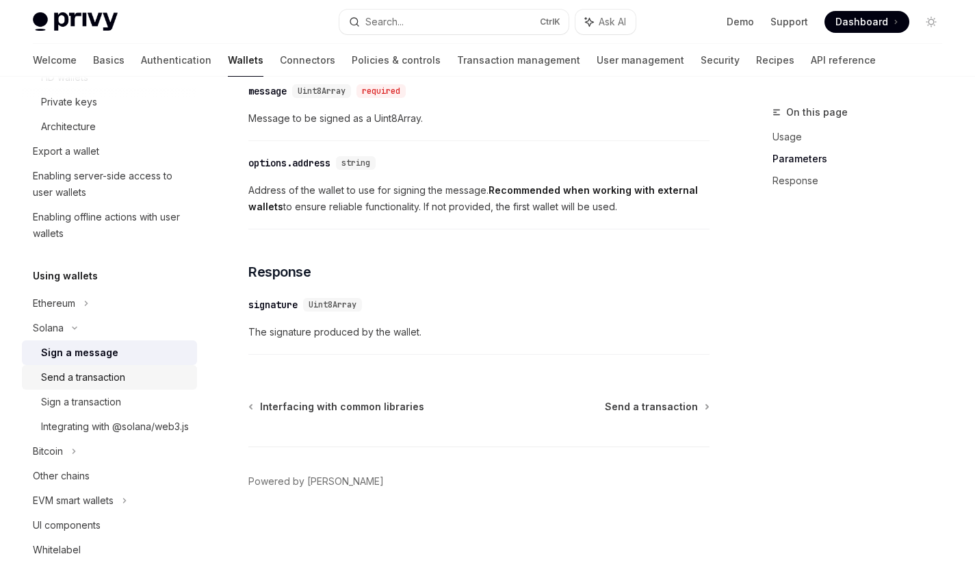
click at [103, 371] on div "Send a transaction" at bounding box center [83, 377] width 84 height 16
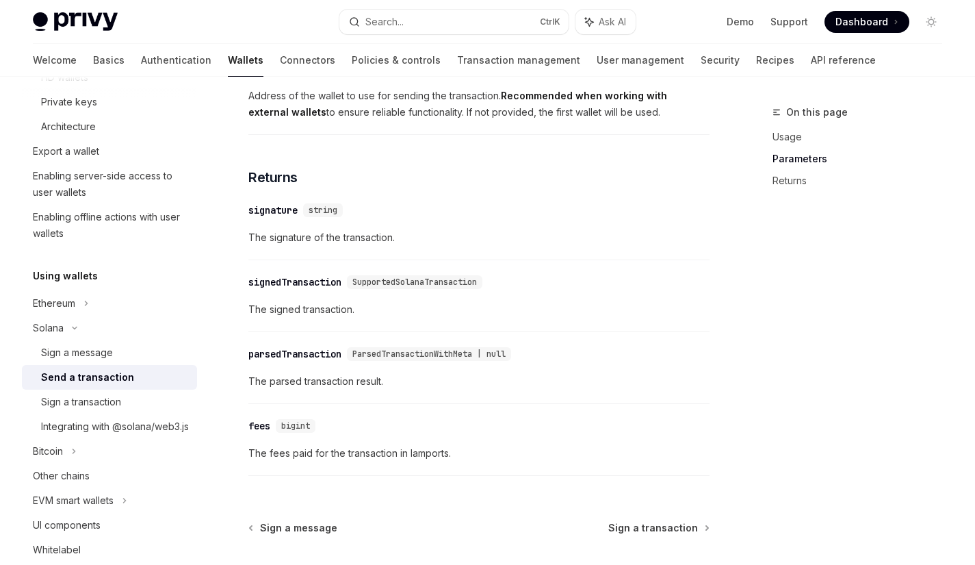
scroll to position [1828, 0]
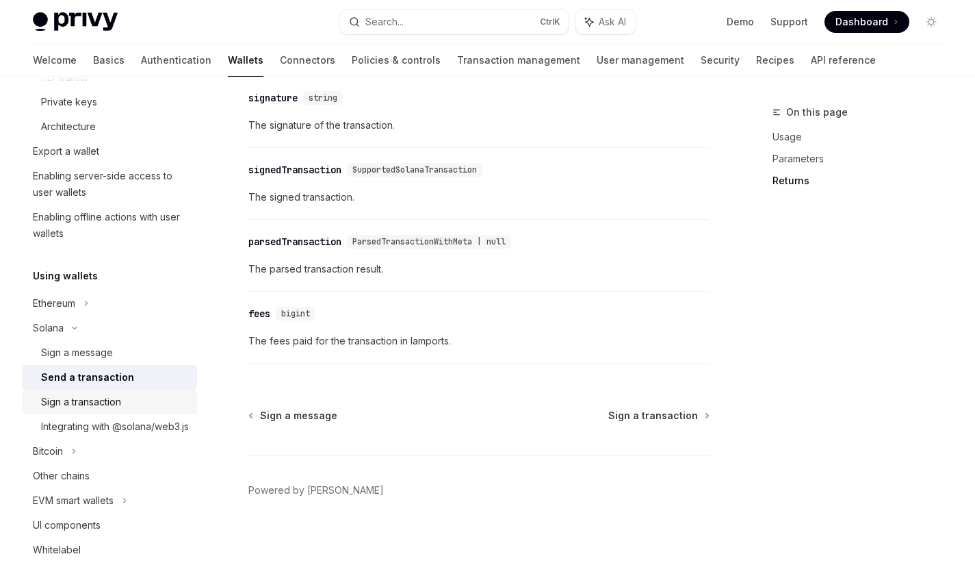
click at [94, 395] on div "Sign a transaction" at bounding box center [81, 401] width 80 height 16
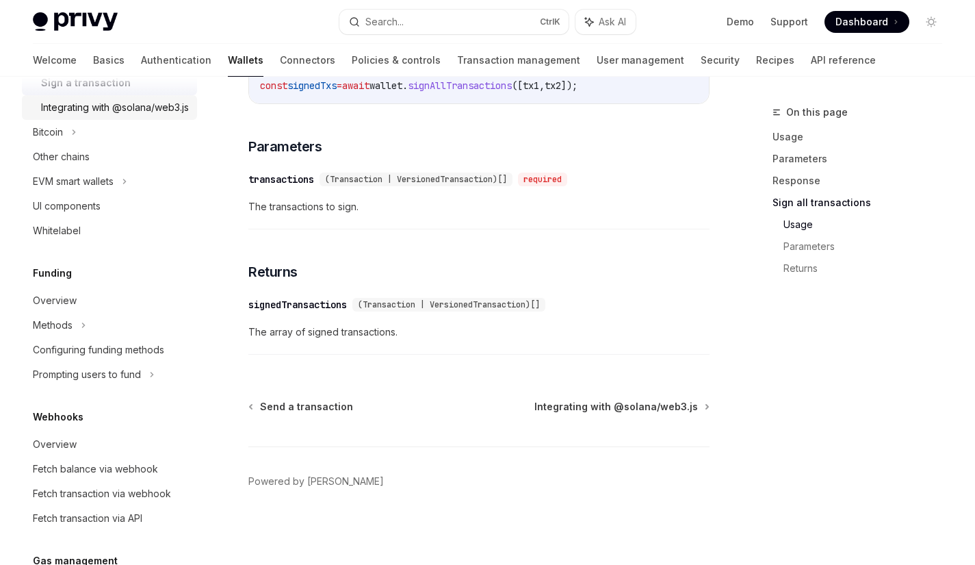
scroll to position [629, 0]
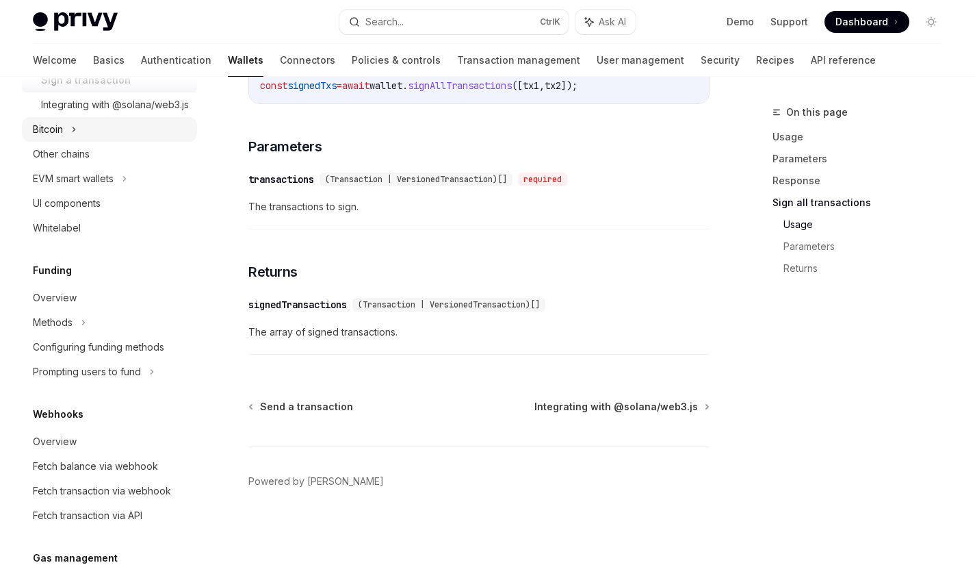
click at [54, 142] on div "Bitcoin" at bounding box center [109, 129] width 175 height 25
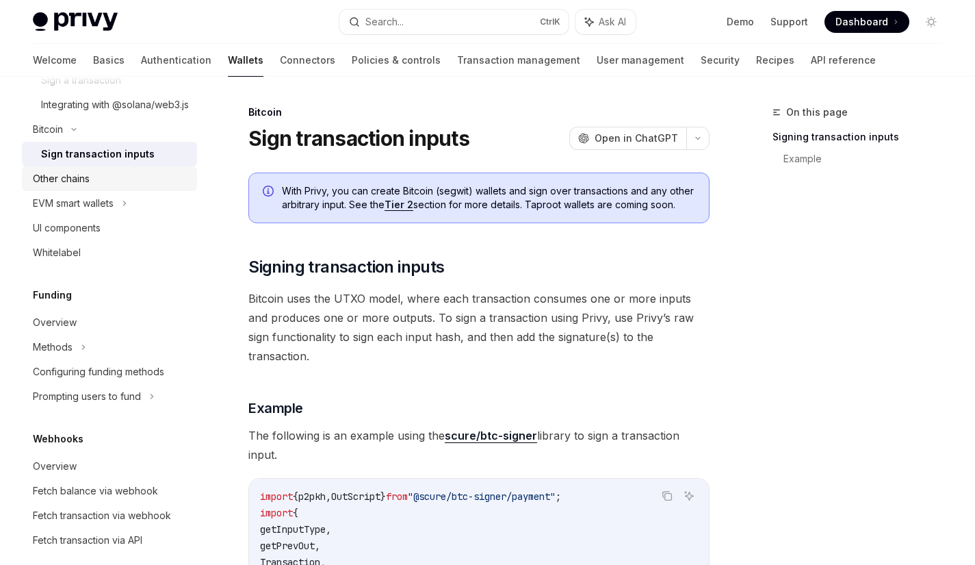
click at [58, 187] on div "Other chains" at bounding box center [61, 178] width 57 height 16
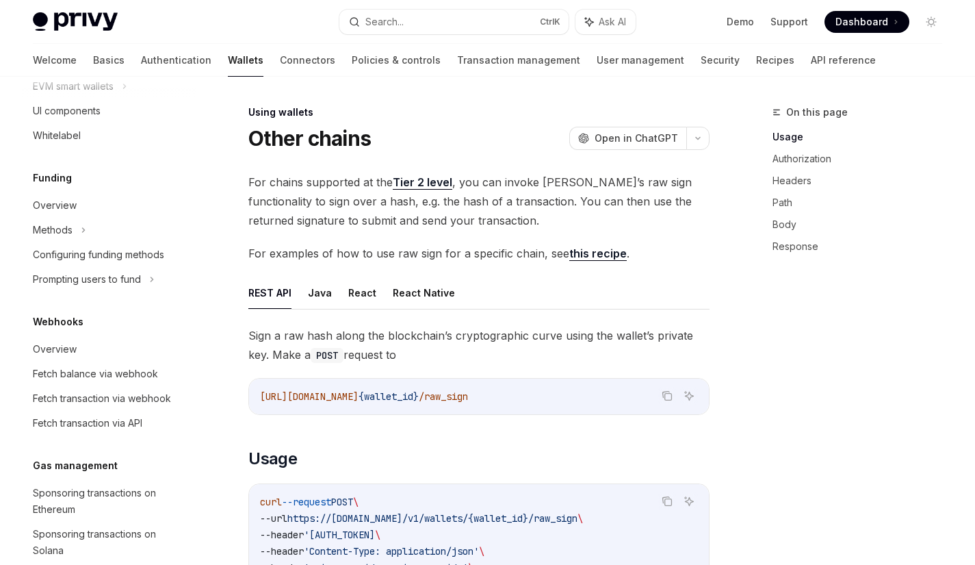
scroll to position [741, 0]
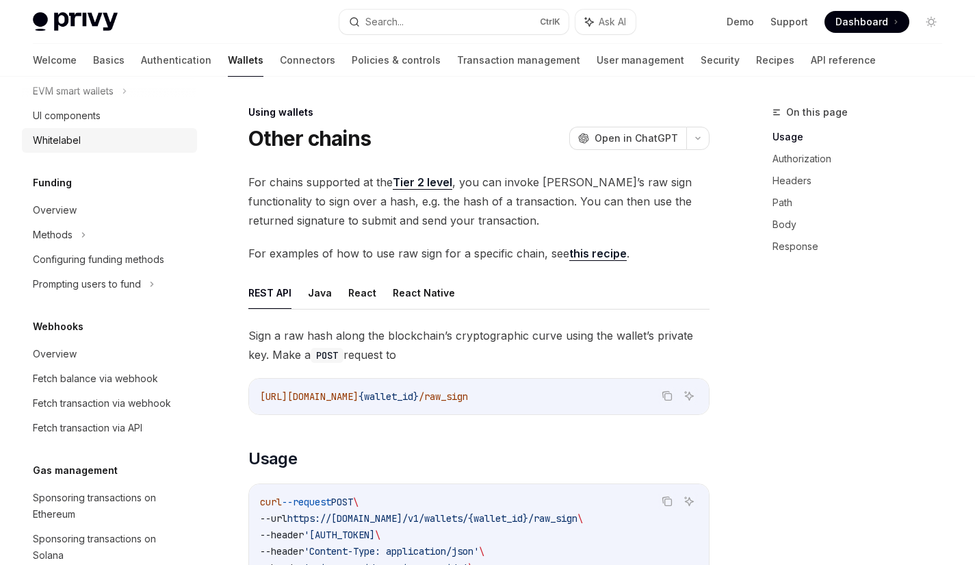
click at [57, 149] on div "Whitelabel" at bounding box center [57, 140] width 48 height 16
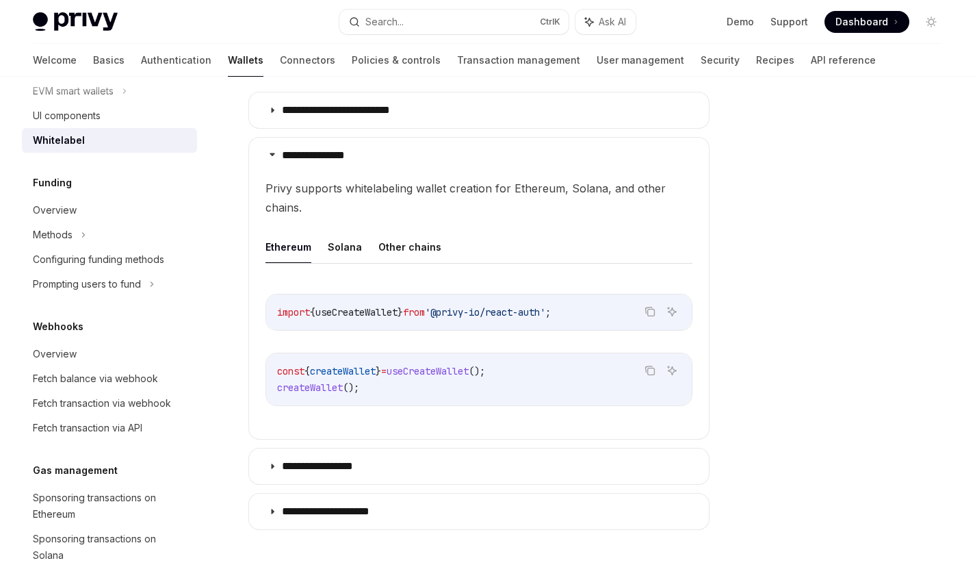
scroll to position [558, 0]
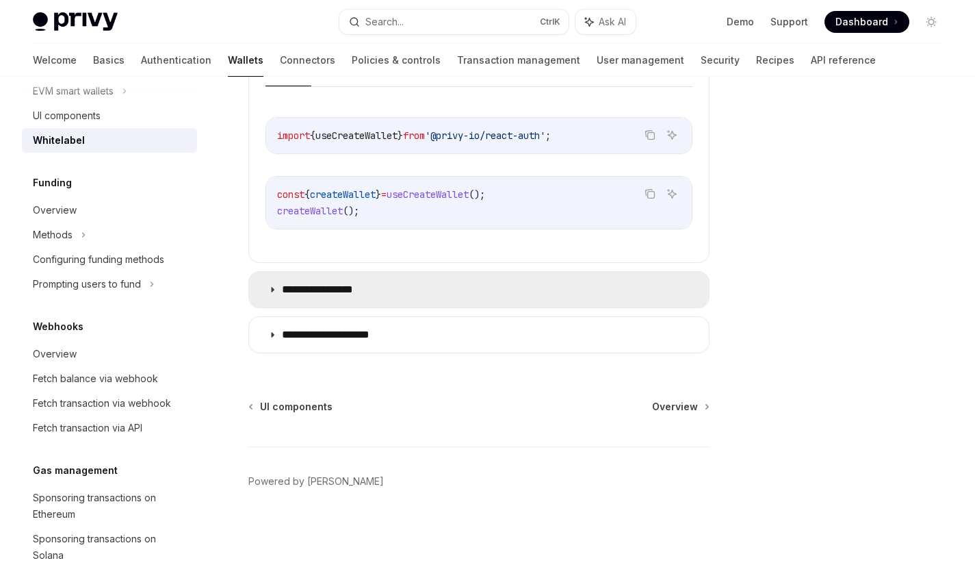
click at [411, 281] on summary "**********" at bounding box center [479, 290] width 460 height 36
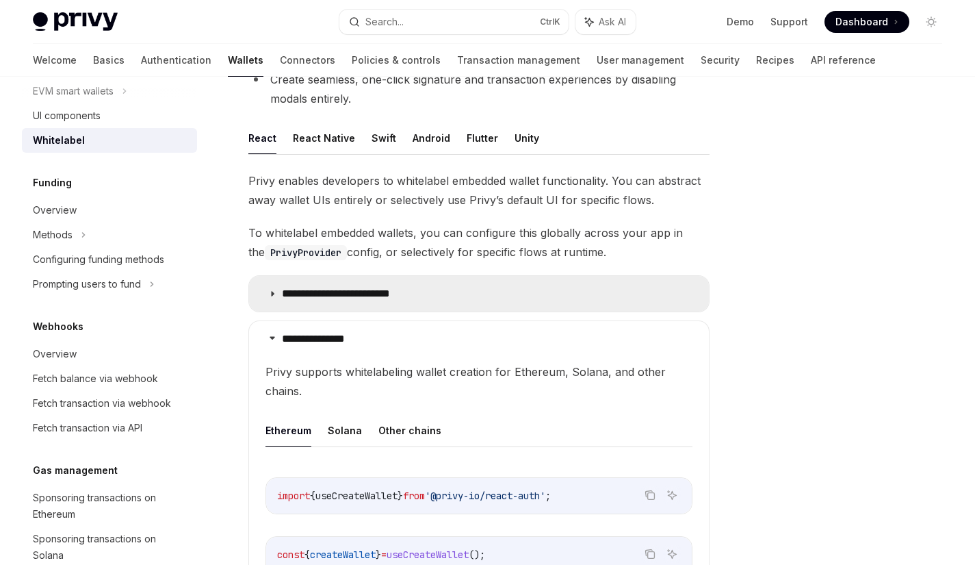
scroll to position [198, 0]
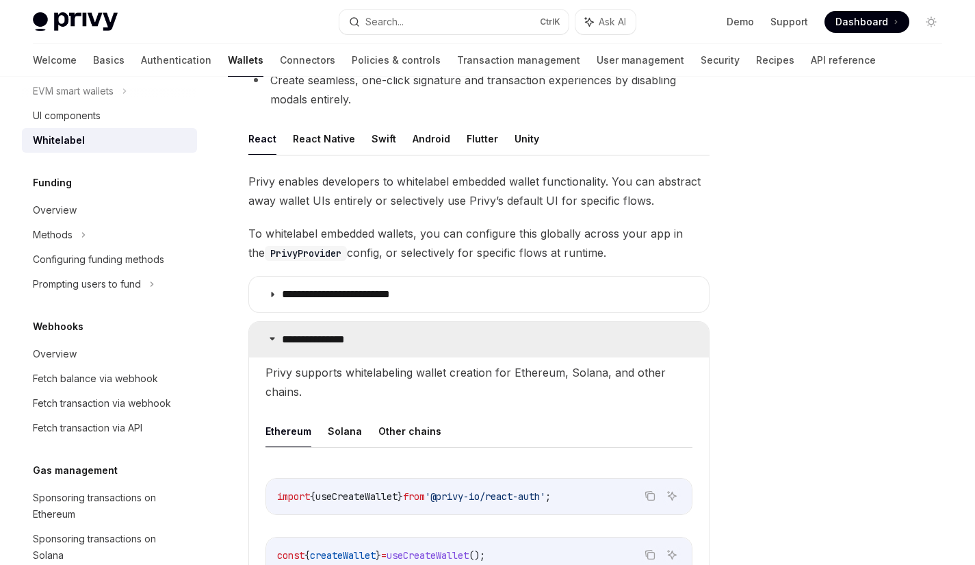
click at [348, 342] on p "**********" at bounding box center [321, 340] width 78 height 14
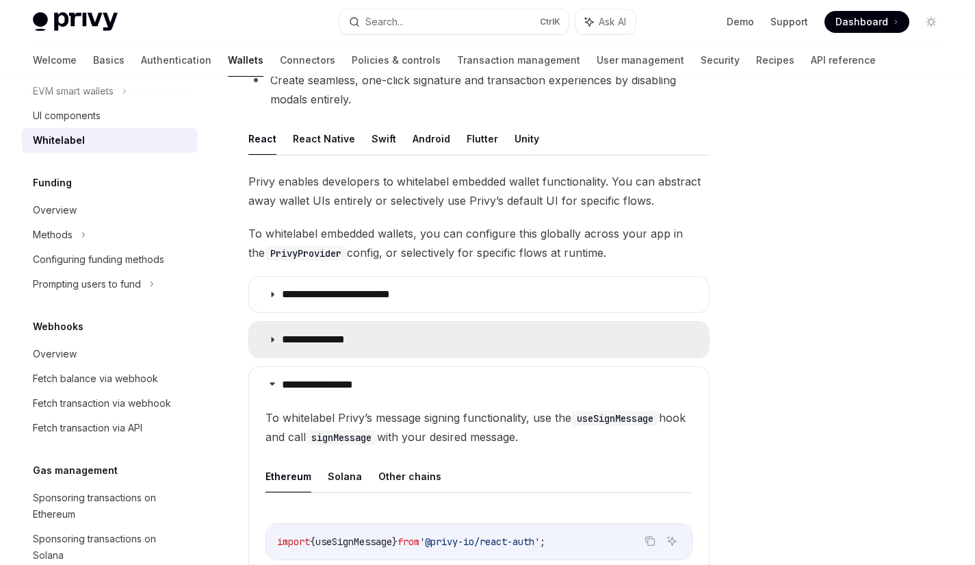
click at [320, 344] on p "**********" at bounding box center [321, 340] width 78 height 14
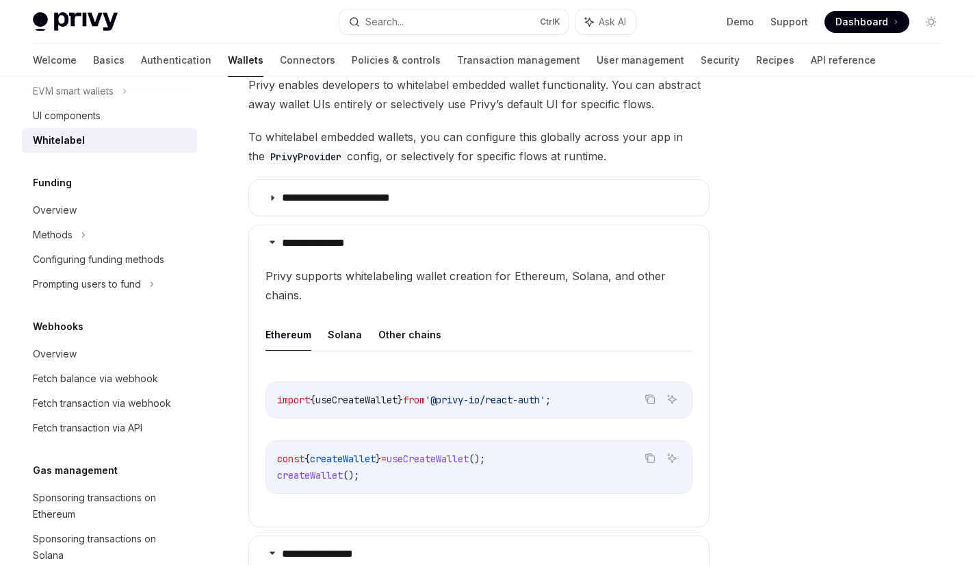
scroll to position [295, 0]
click at [347, 336] on button "Solana" at bounding box center [345, 334] width 34 height 32
click at [423, 325] on button "Other chains" at bounding box center [409, 334] width 63 height 32
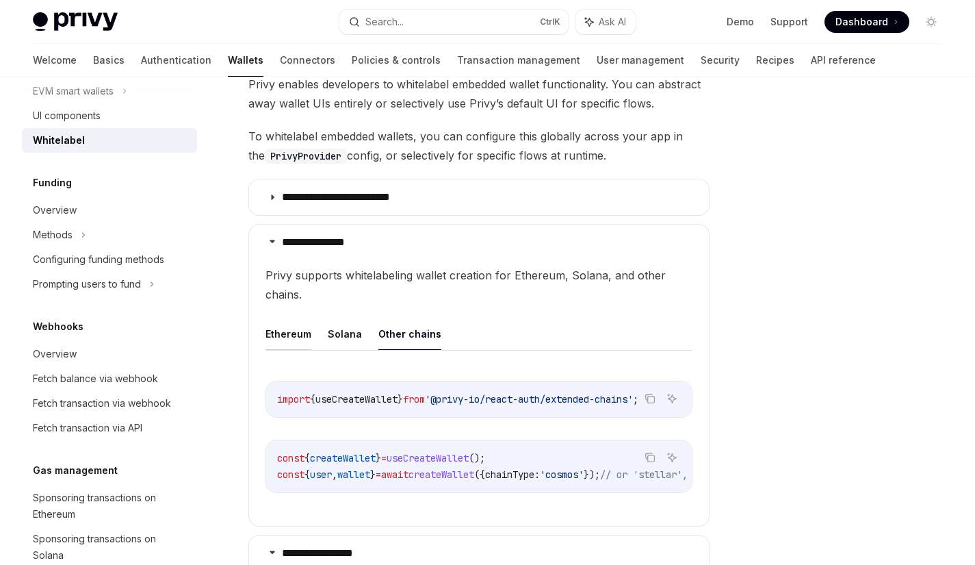
click at [276, 332] on button "Ethereum" at bounding box center [289, 334] width 46 height 32
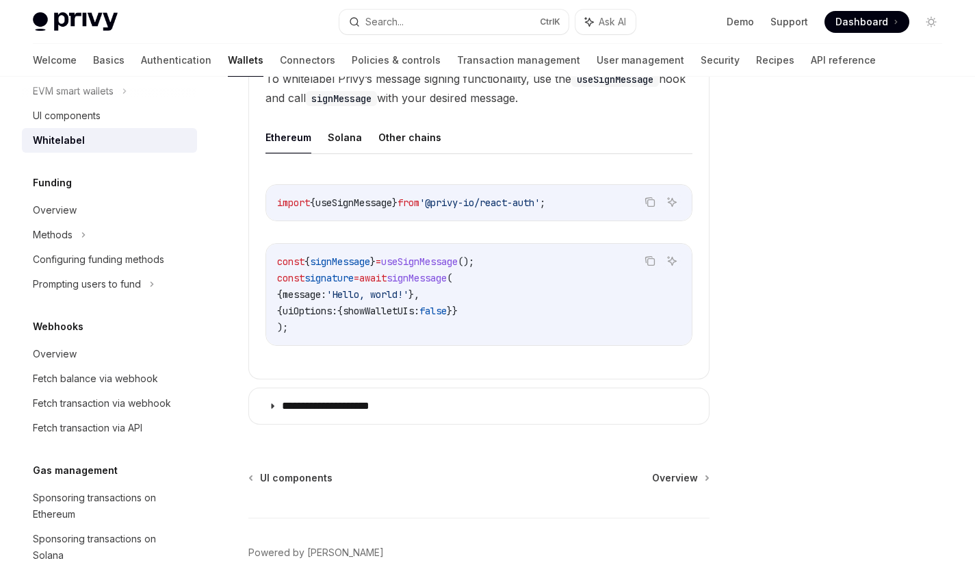
scroll to position [873, 0]
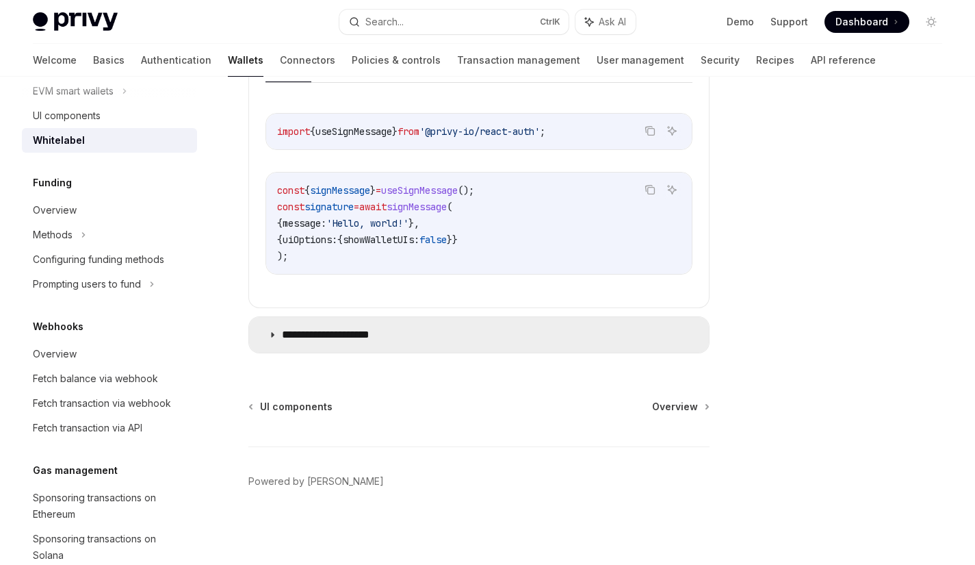
click at [281, 331] on summary "**********" at bounding box center [479, 335] width 460 height 36
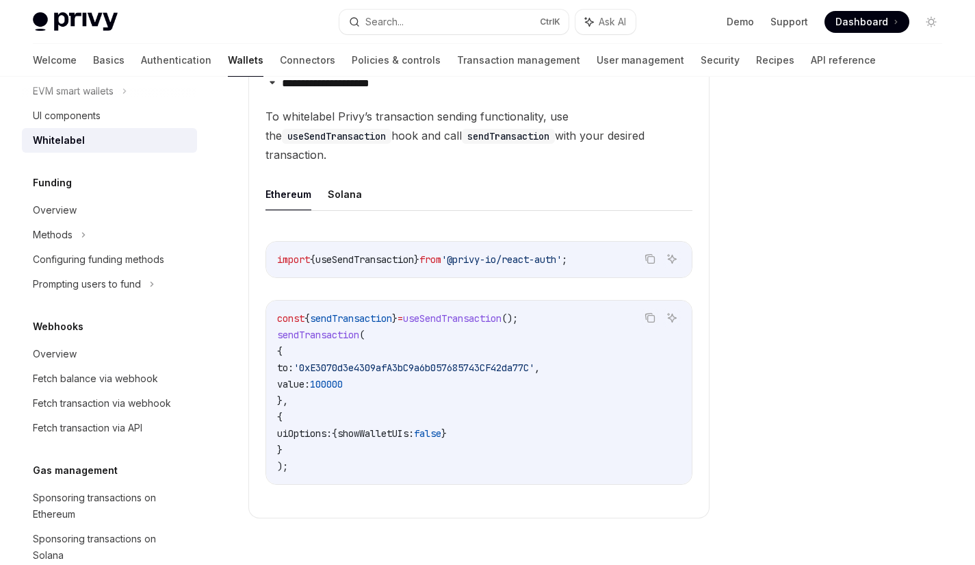
scroll to position [1289, 0]
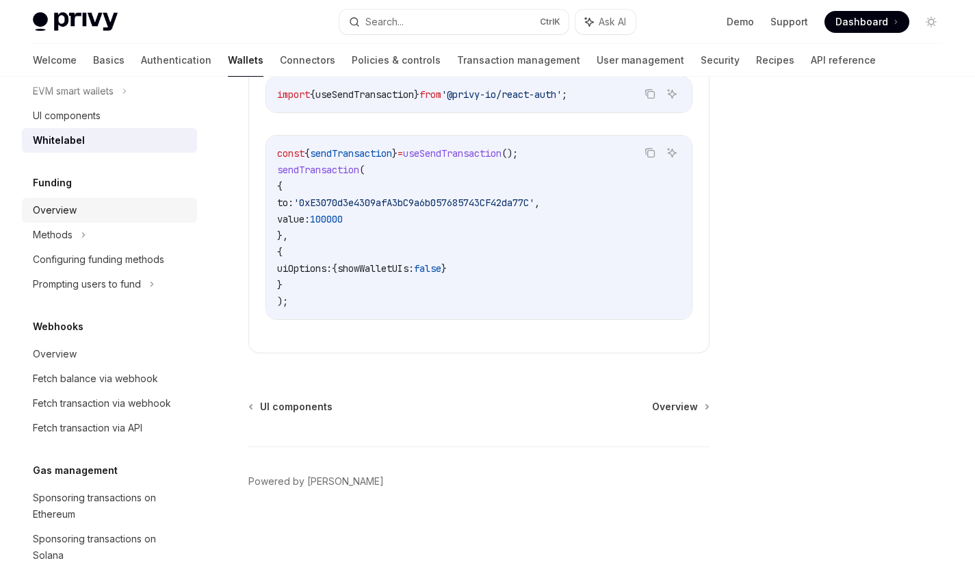
click at [53, 218] on div "Overview" at bounding box center [55, 210] width 44 height 16
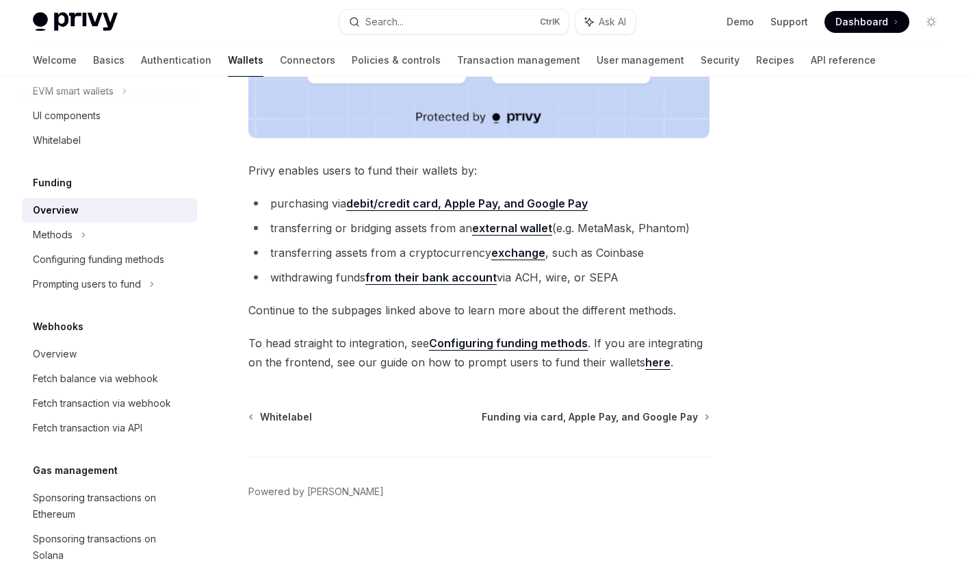
scroll to position [485, 0]
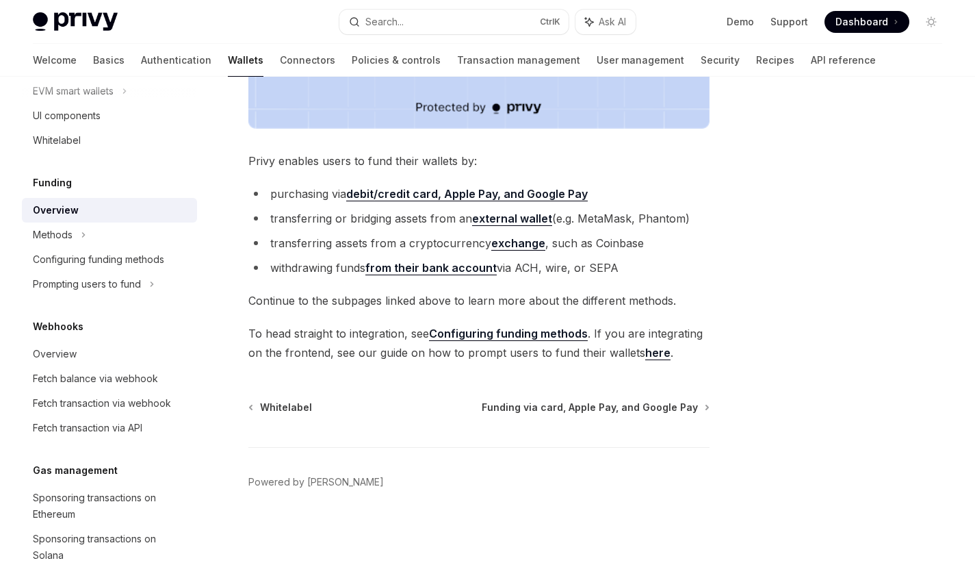
click at [519, 220] on strong "external wallet" at bounding box center [512, 218] width 80 height 14
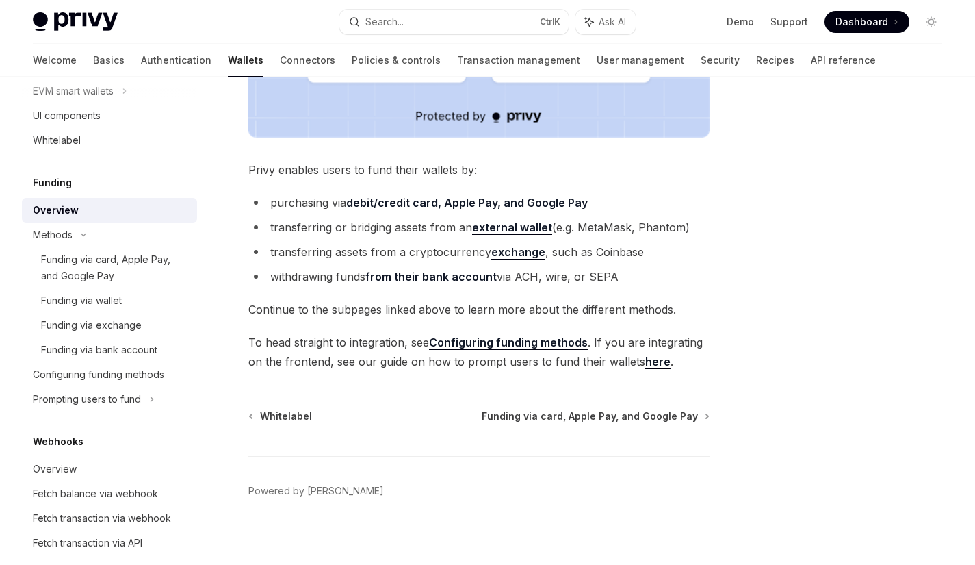
scroll to position [485, 0]
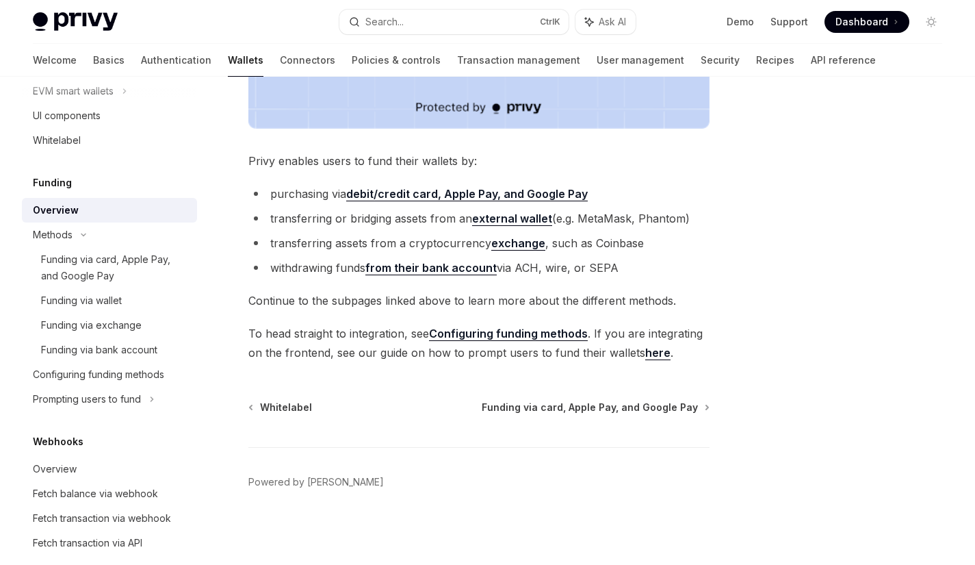
click at [392, 196] on strong "debit/credit card, Apple Pay, and Google Pay" at bounding box center [467, 194] width 242 height 14
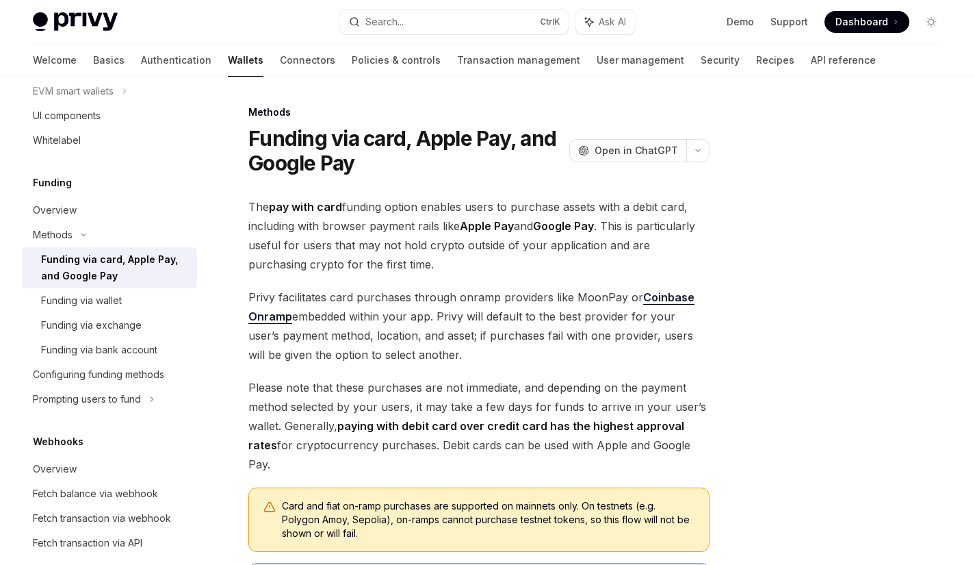
click at [664, 295] on link "Coinbase Onramp" at bounding box center [471, 307] width 446 height 34
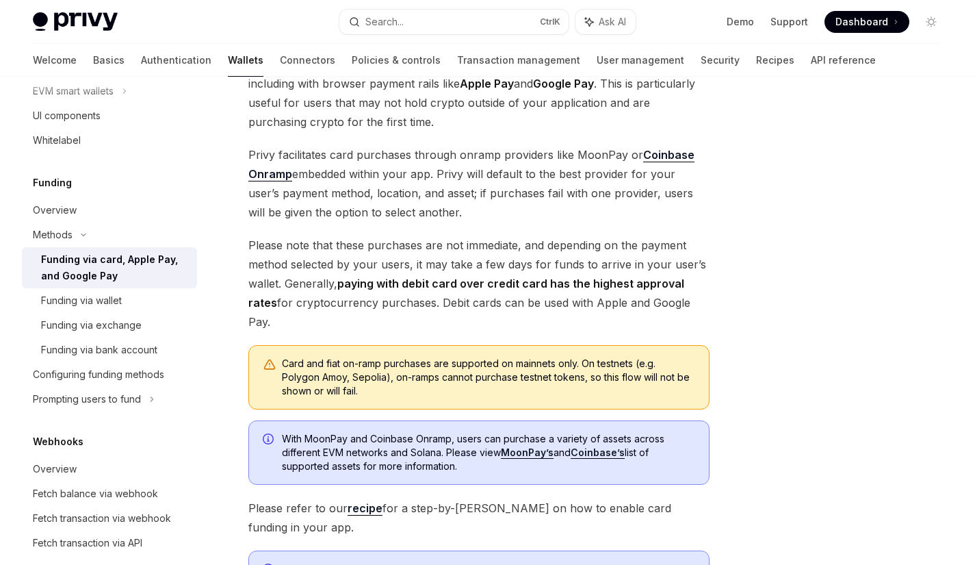
scroll to position [206, 0]
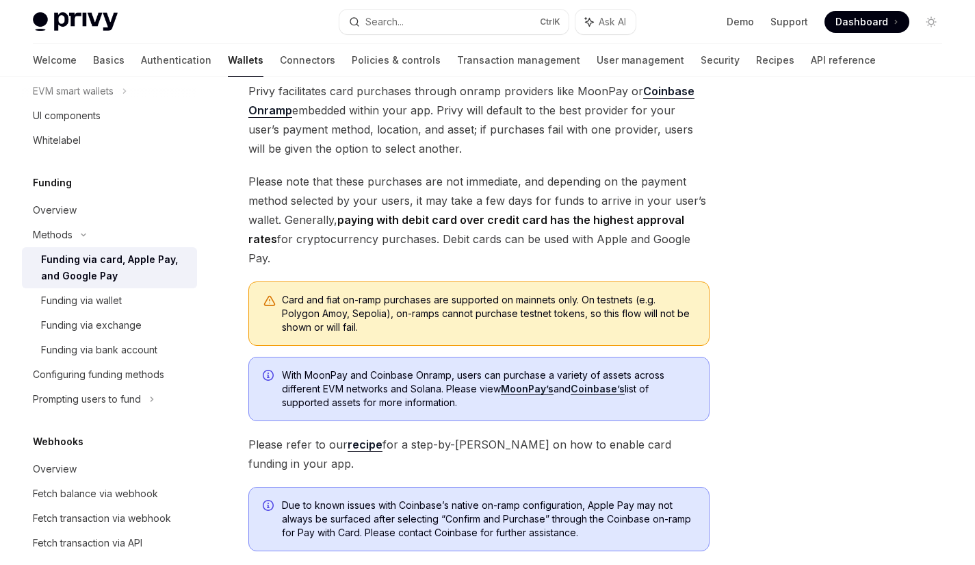
click at [524, 383] on link "MoonPay’s" at bounding box center [527, 389] width 53 height 12
click at [614, 383] on link "Coinbase’s" at bounding box center [598, 389] width 54 height 12
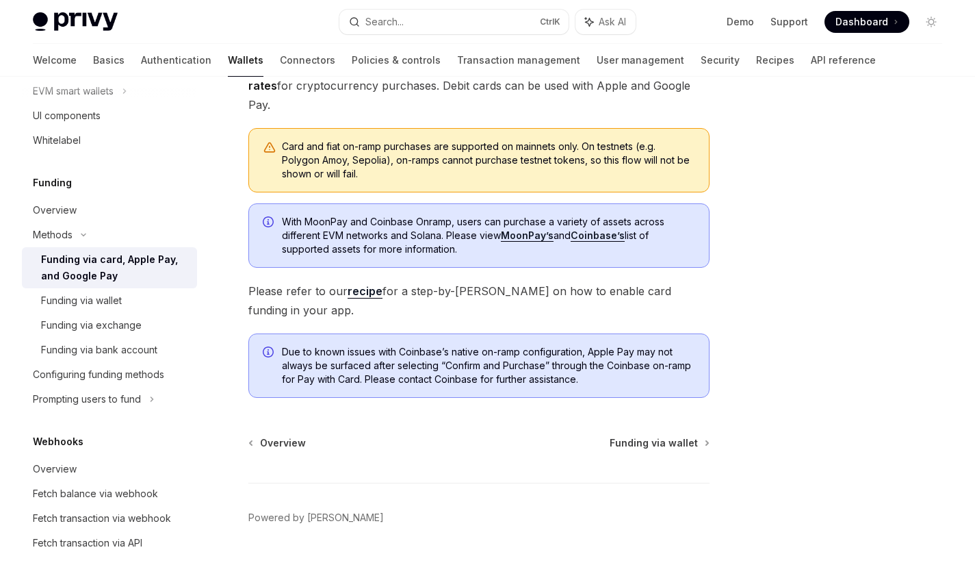
scroll to position [360, 0]
click at [364, 283] on link "recipe" at bounding box center [365, 290] width 35 height 14
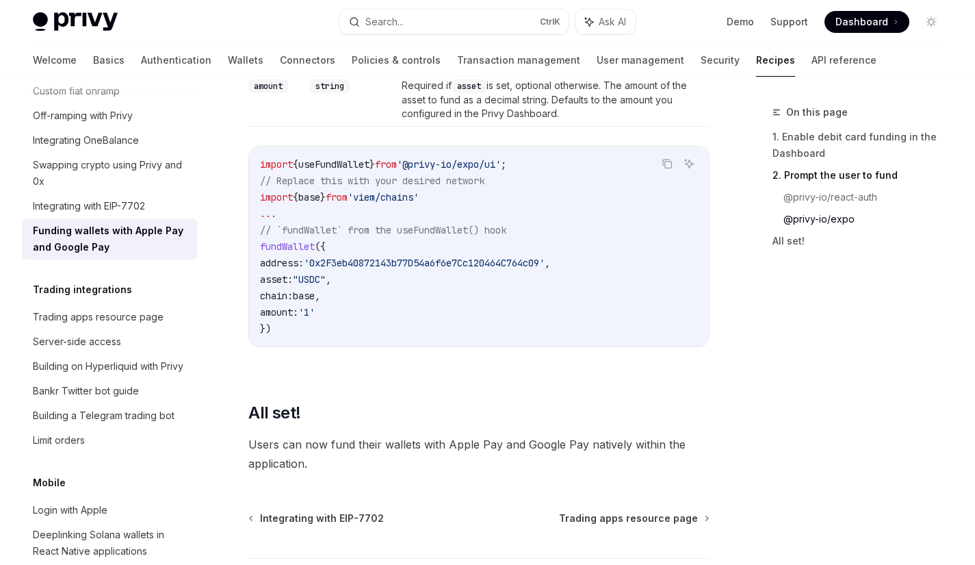
scroll to position [1881, 0]
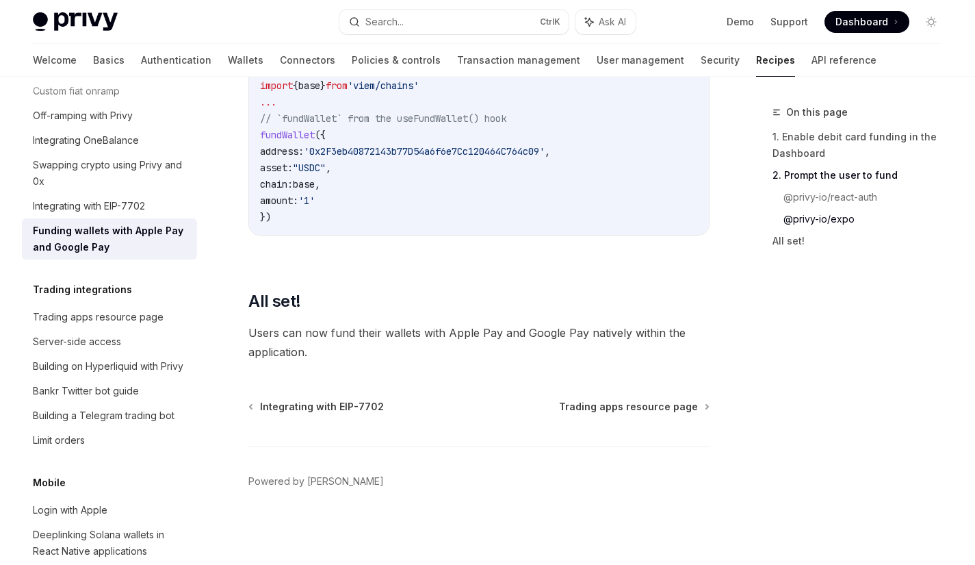
type textarea "*"
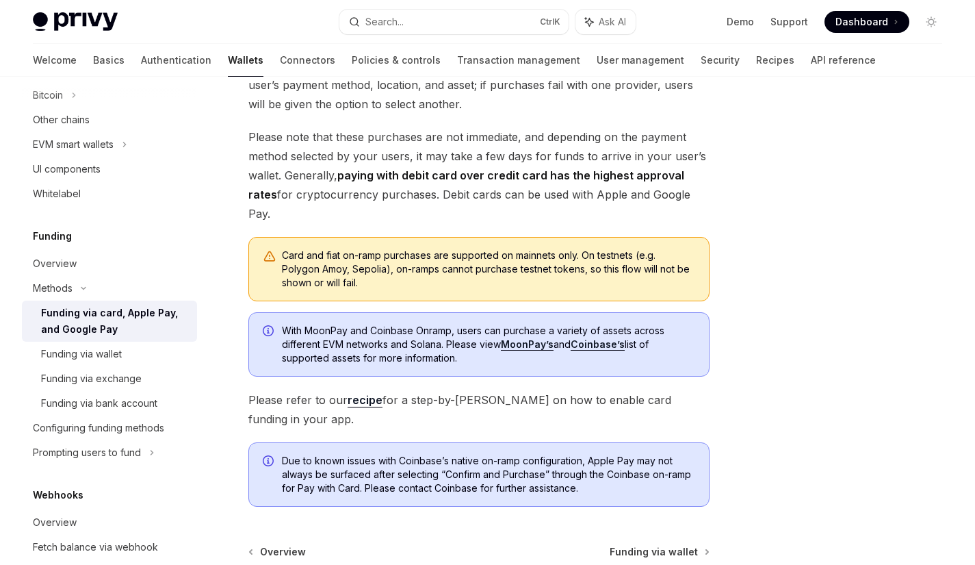
scroll to position [250, 0]
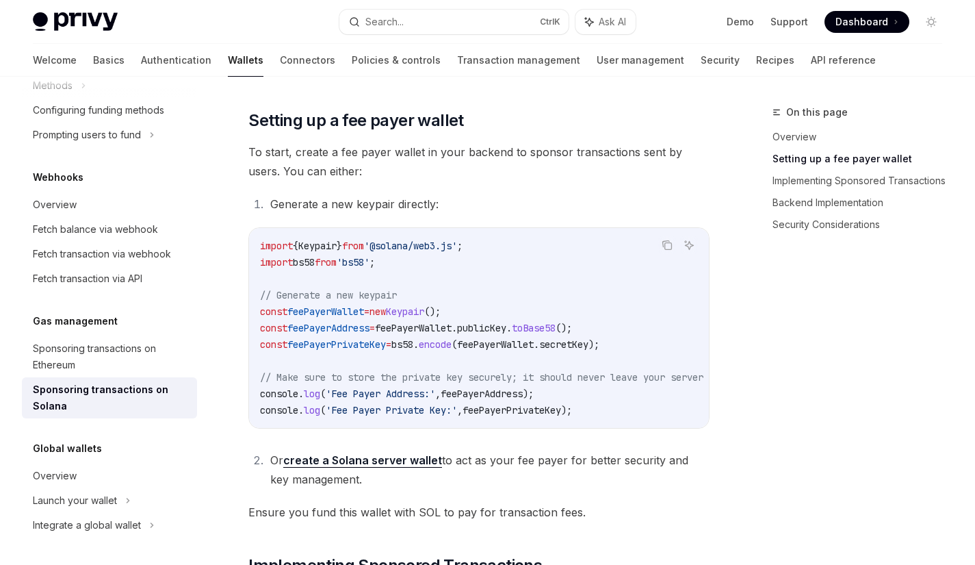
scroll to position [628, 0]
click at [870, 435] on div "On this page Overview Setting up a fee payer wallet Implementing Sponsored Tran…" at bounding box center [849, 334] width 208 height 461
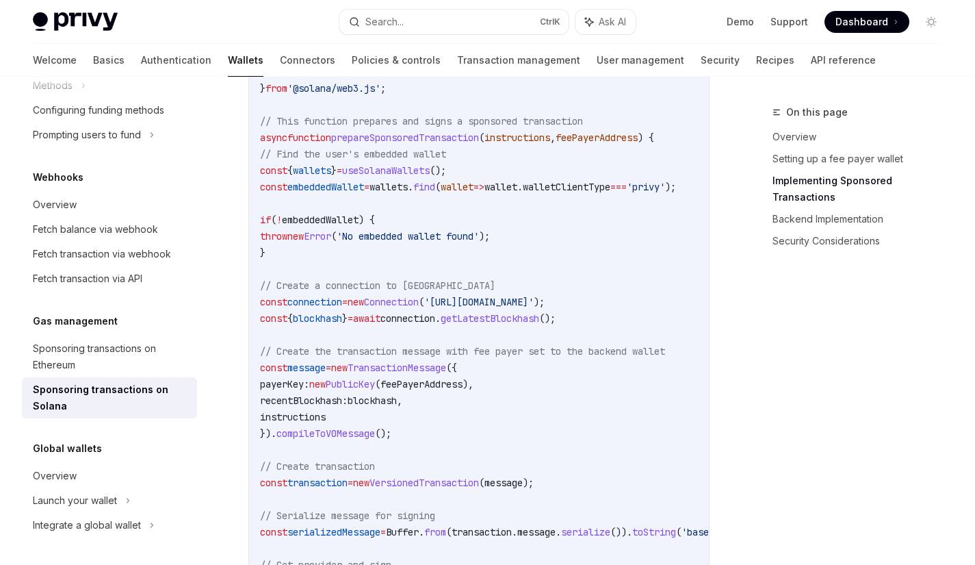
scroll to position [1326, 0]
click at [75, 351] on div "Sponsoring transactions on Ethereum" at bounding box center [111, 356] width 156 height 33
type textarea "*"
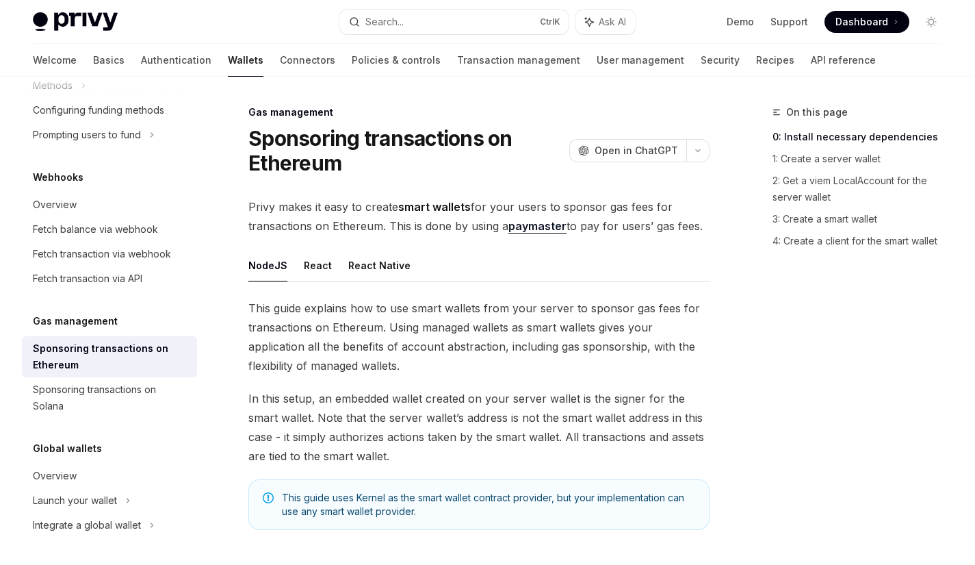
click at [528, 224] on link "paymaster" at bounding box center [537, 226] width 58 height 14
